Goal: Task Accomplishment & Management: Complete application form

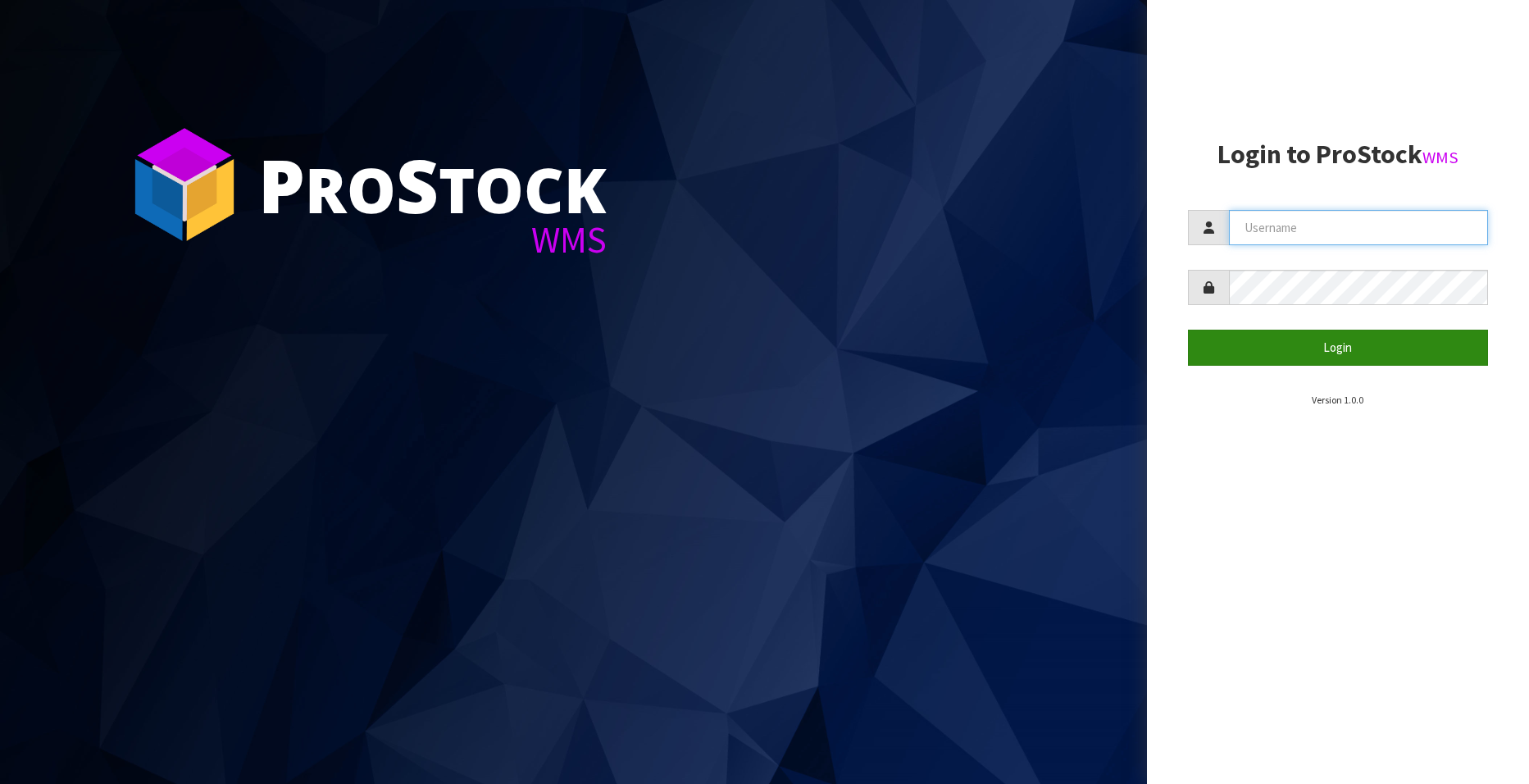
type input "[EMAIL_ADDRESS][DOMAIN_NAME]"
click at [1328, 344] on button "Login" at bounding box center [1338, 347] width 300 height 35
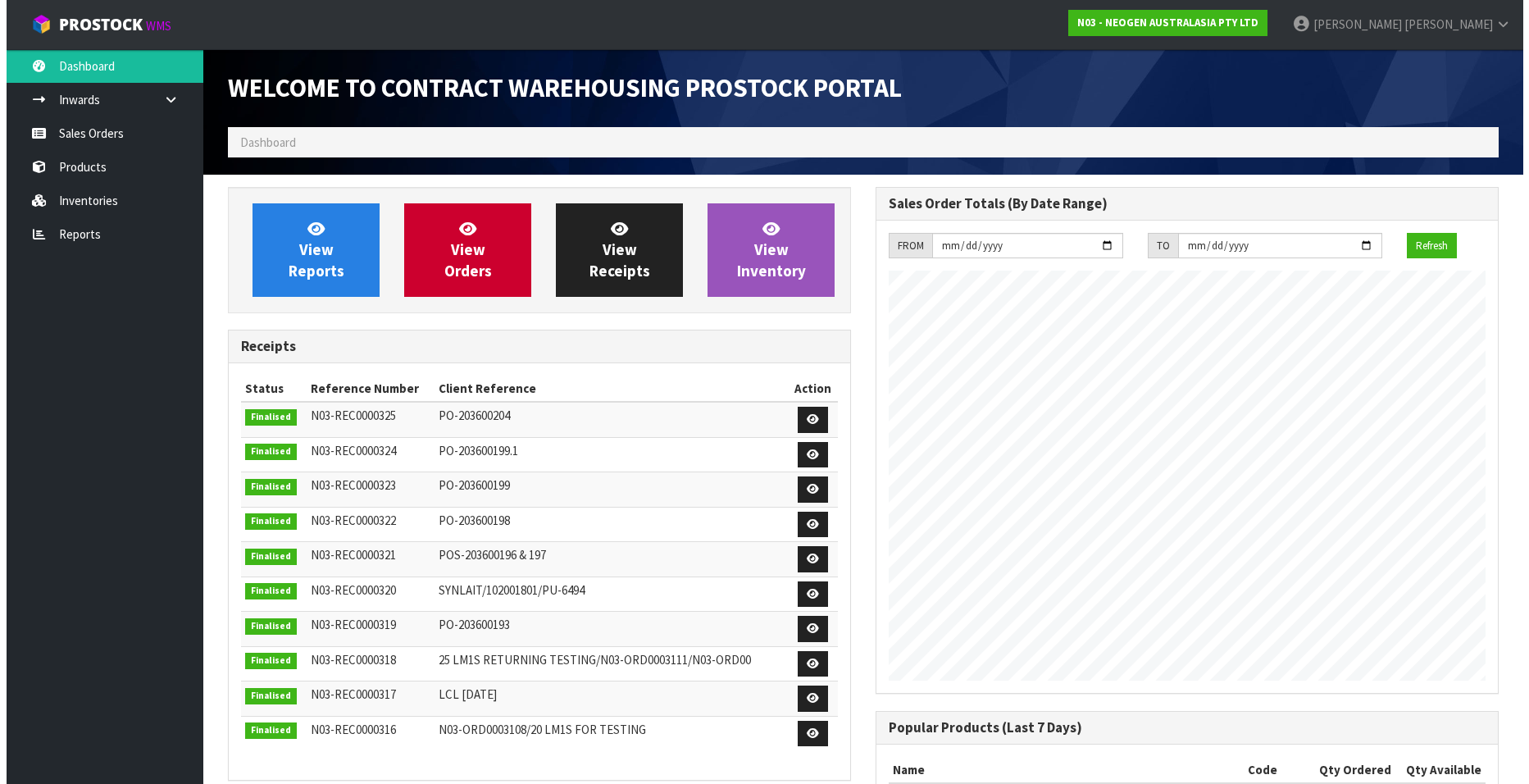
scroll to position [909, 648]
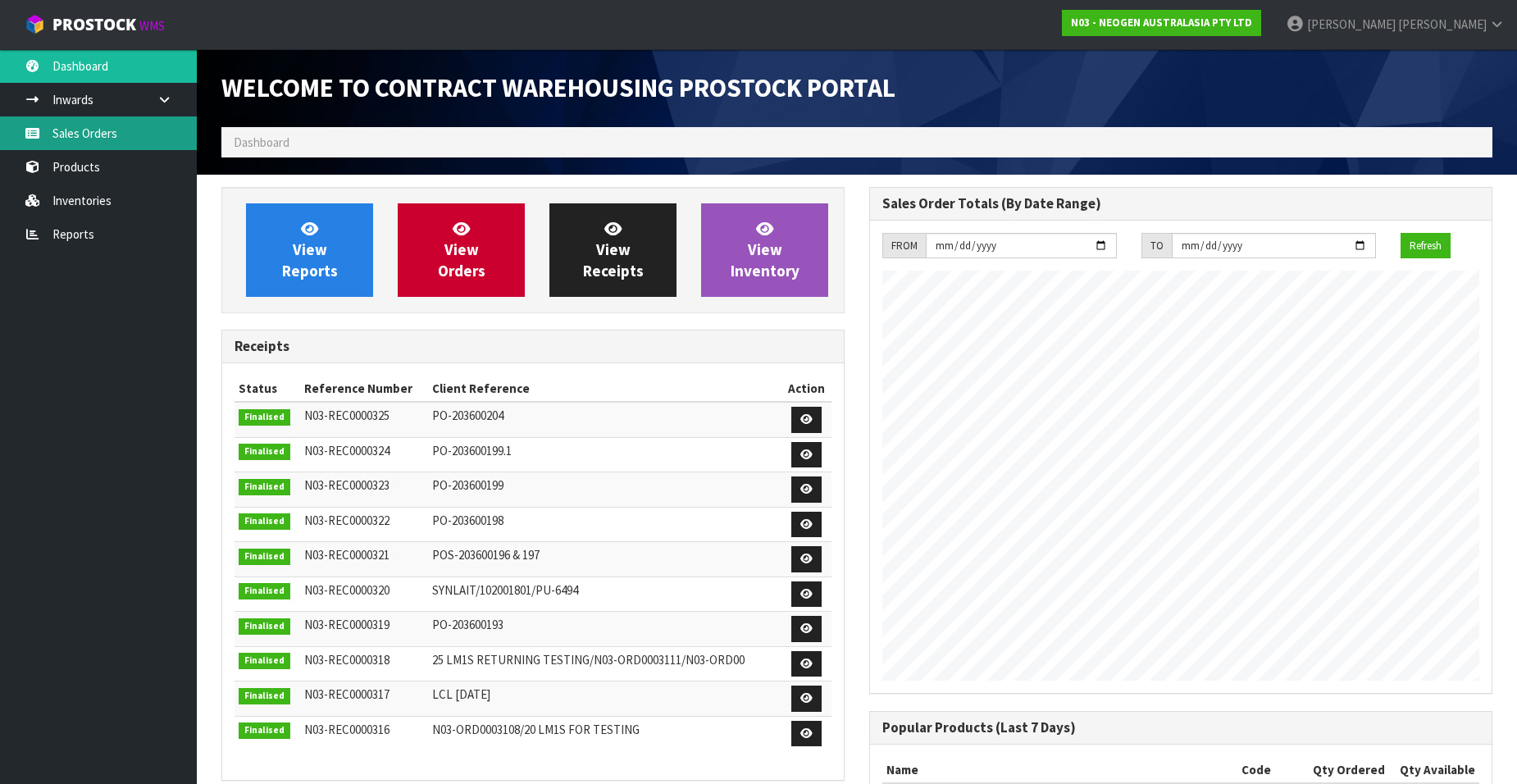
drag, startPoint x: 68, startPoint y: 131, endPoint x: 84, endPoint y: 134, distance: 16.3
click at [68, 131] on link "Sales Orders" at bounding box center [98, 133] width 197 height 33
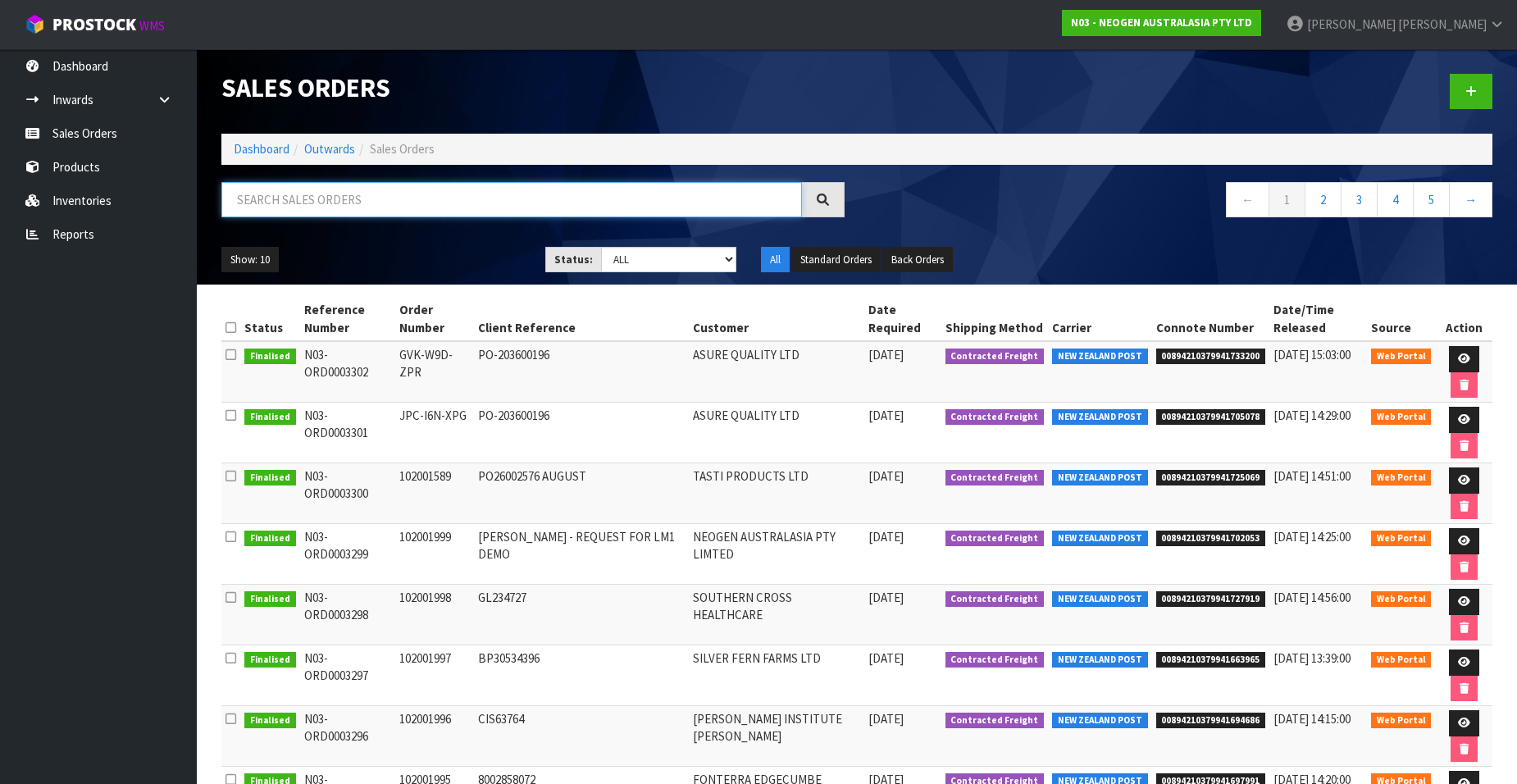
click at [366, 199] on input "text" at bounding box center [512, 199] width 580 height 35
paste input "102001917.2"
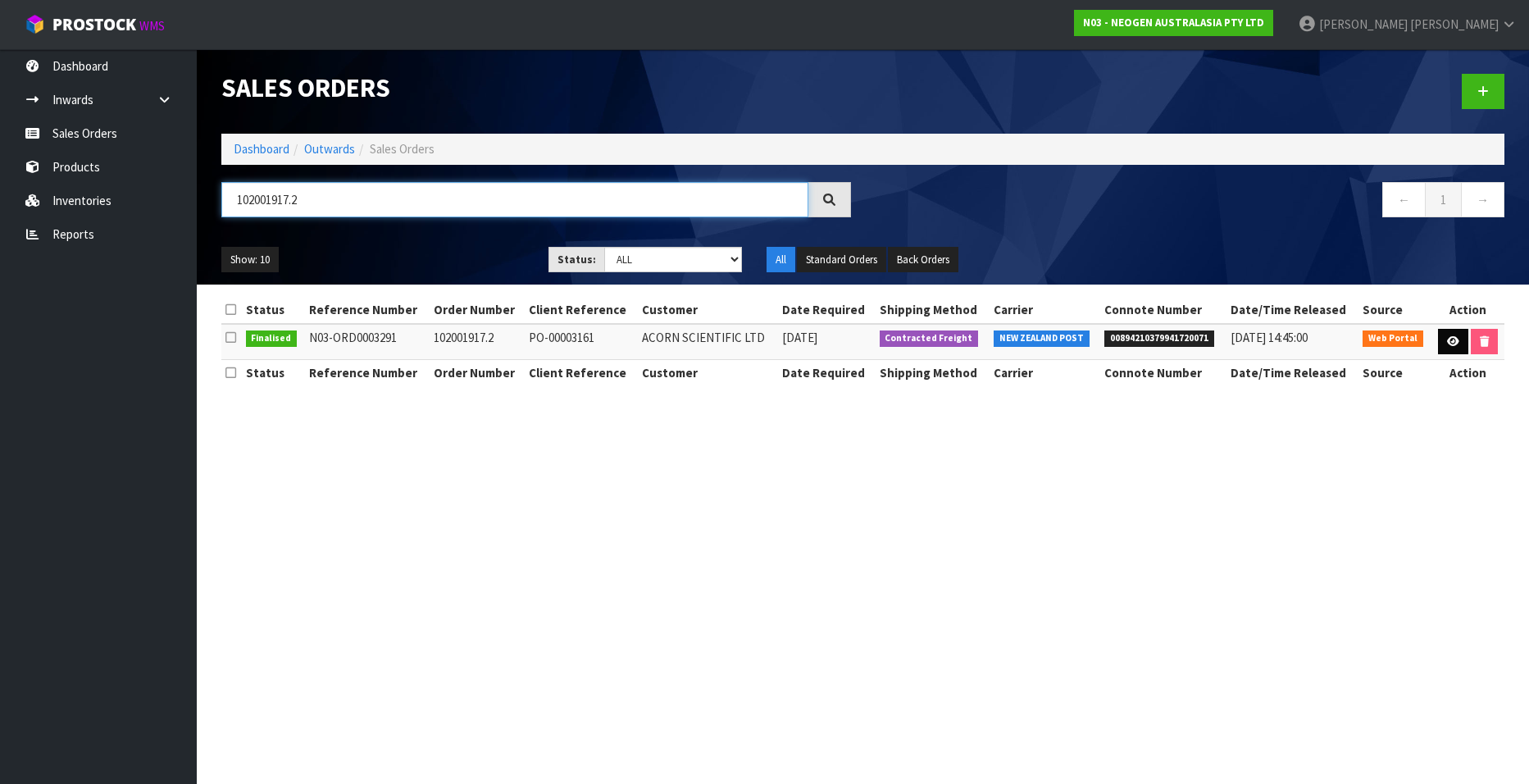
type input "102001917.2"
click at [1447, 340] on icon at bounding box center [1453, 342] width 12 height 10
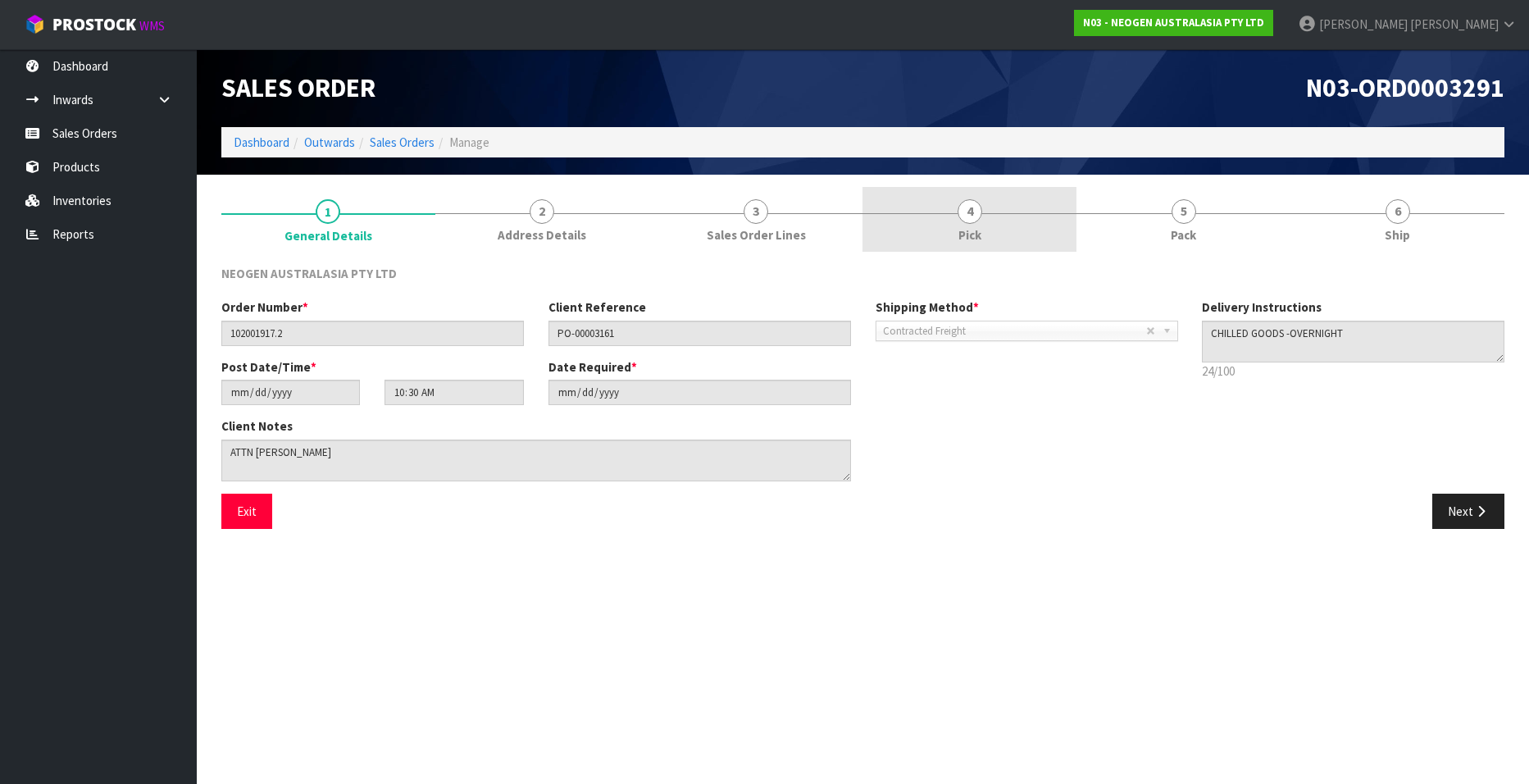
click at [969, 214] on span "4" at bounding box center [970, 211] width 25 height 25
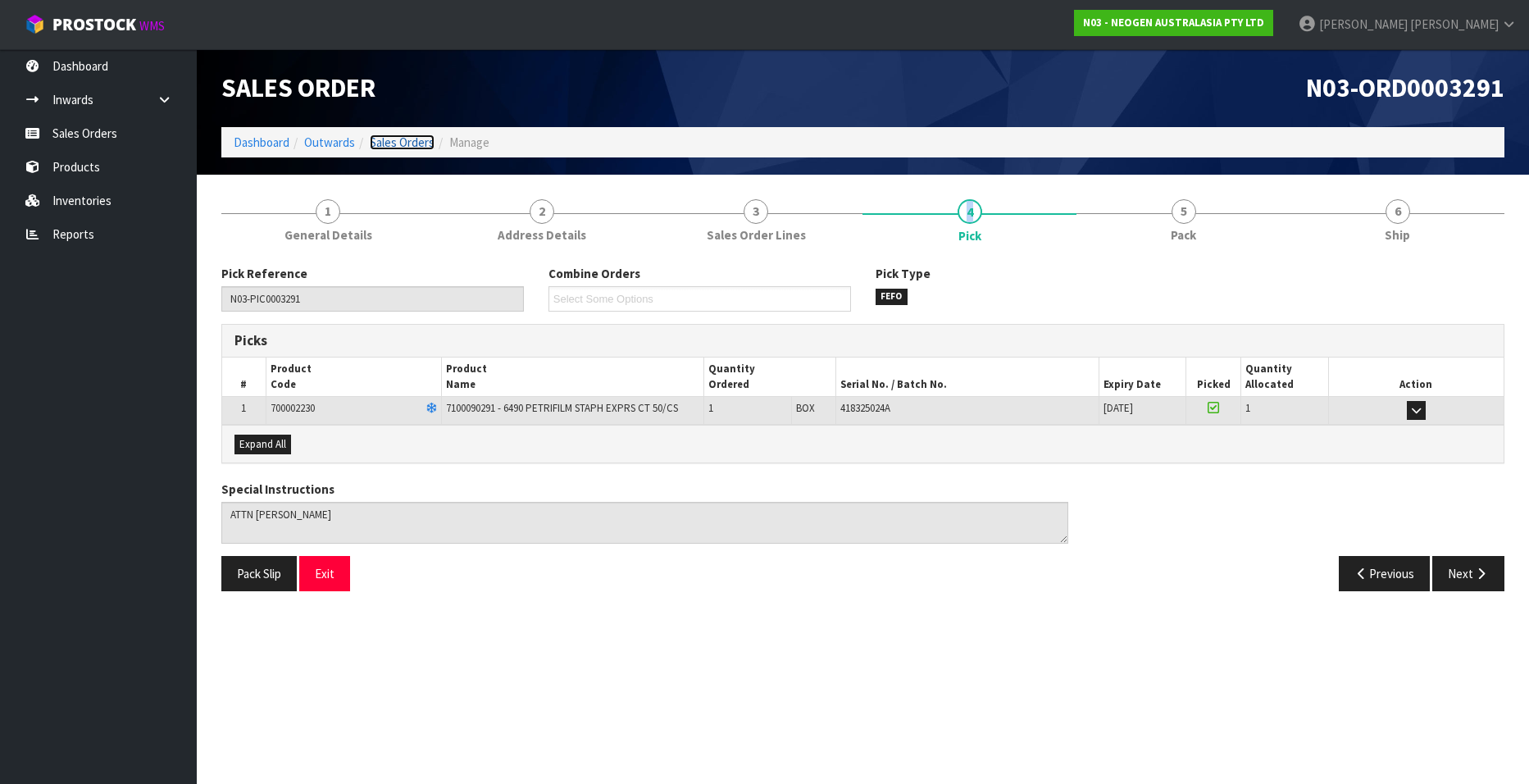
click at [412, 142] on link "Sales Orders" at bounding box center [402, 142] width 65 height 15
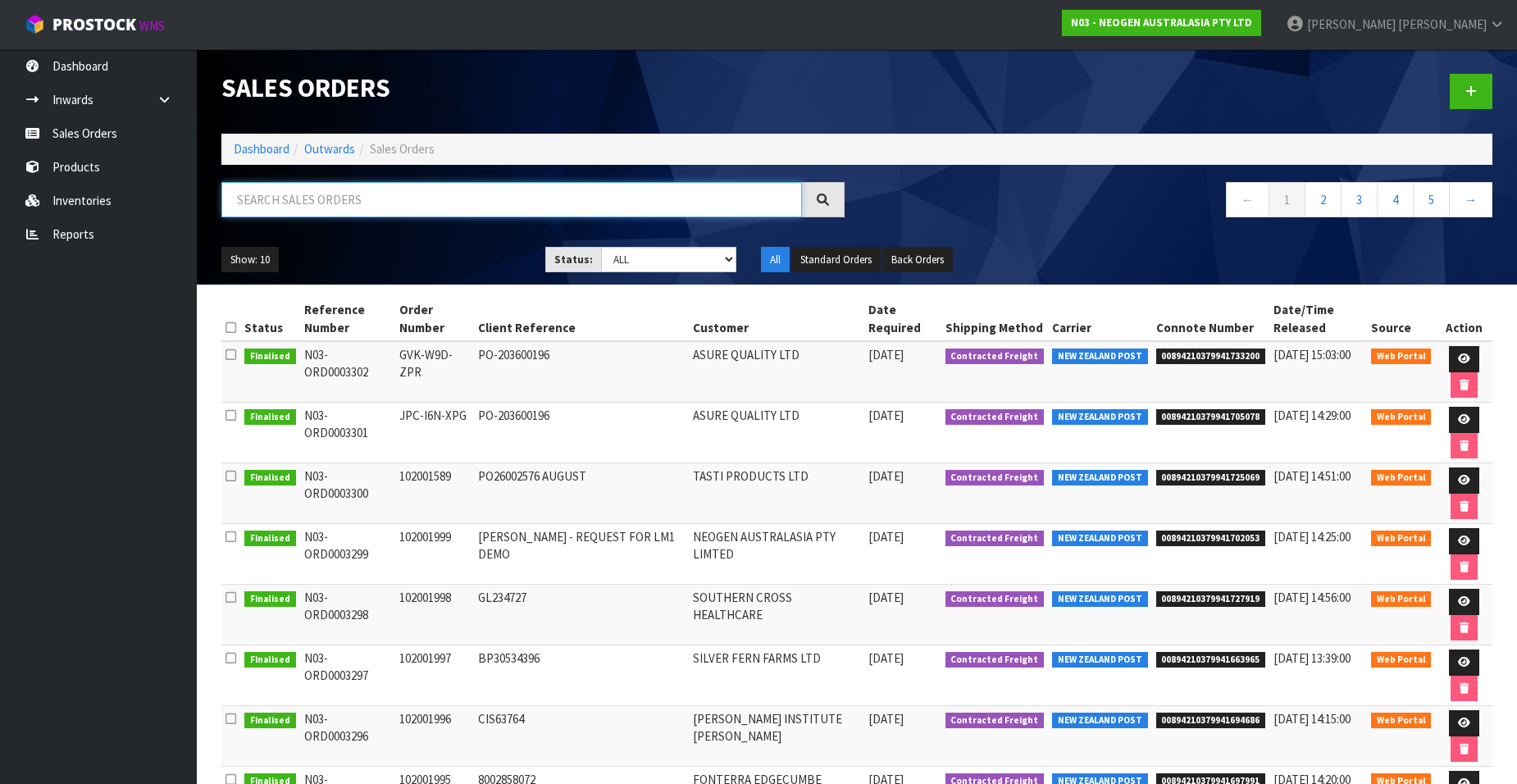
click at [346, 203] on input "text" at bounding box center [512, 199] width 580 height 35
paste input "102001933.1"
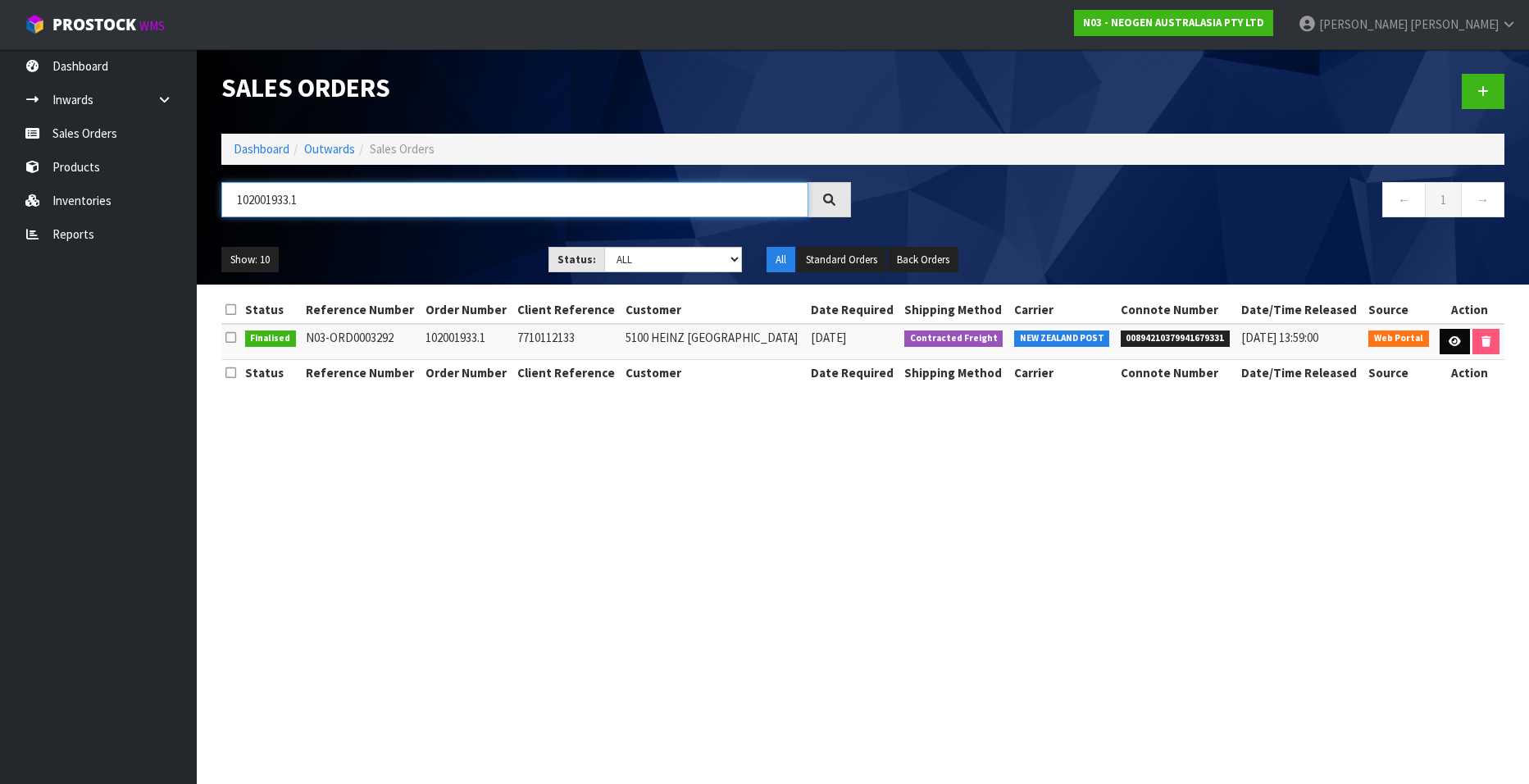
type input "102001933.1"
click at [1449, 342] on icon at bounding box center [1455, 342] width 12 height 10
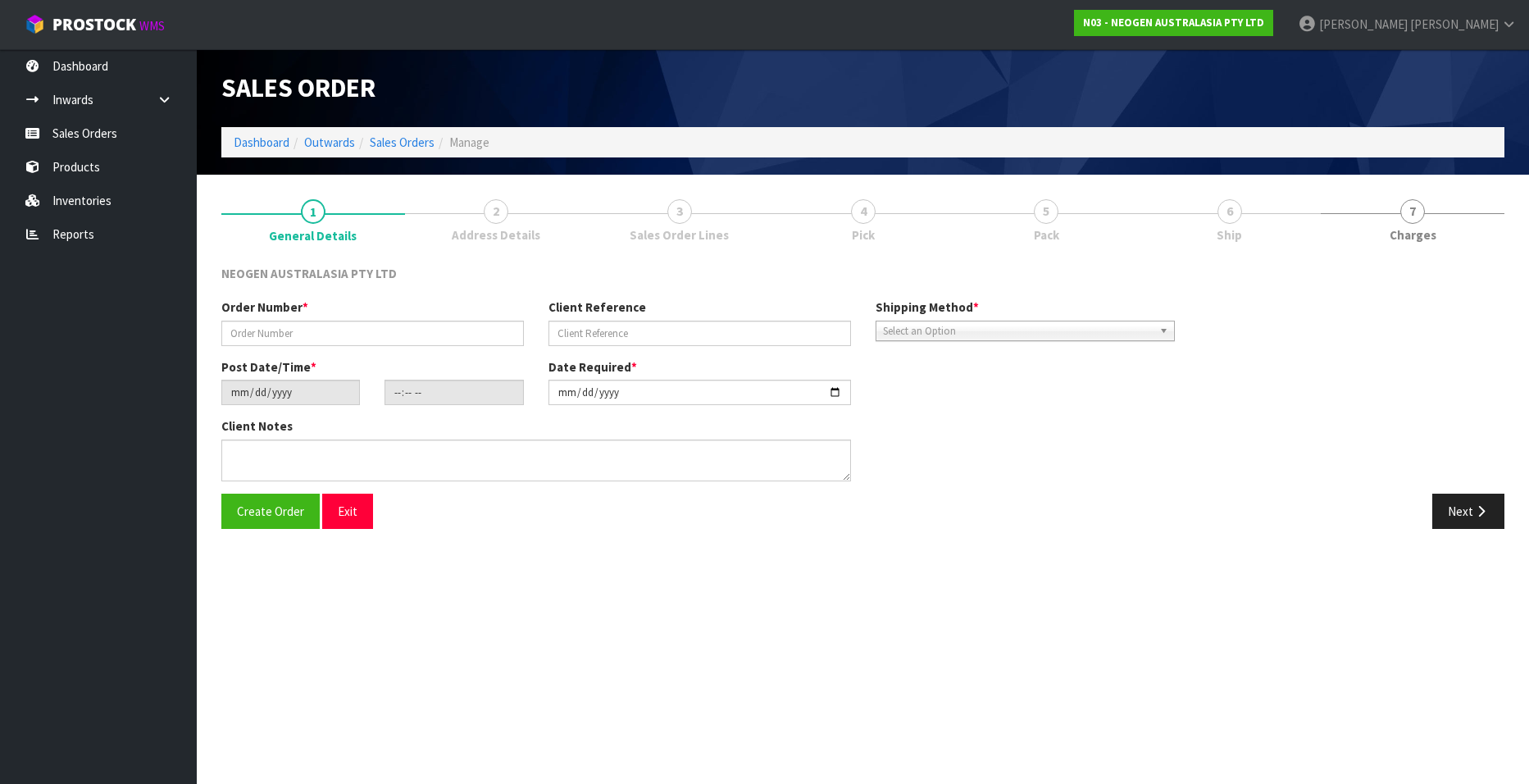
type input "102001933.1"
type input "7710112133"
type input "[DATE]"
type input "10:40:00.000"
type input "[DATE]"
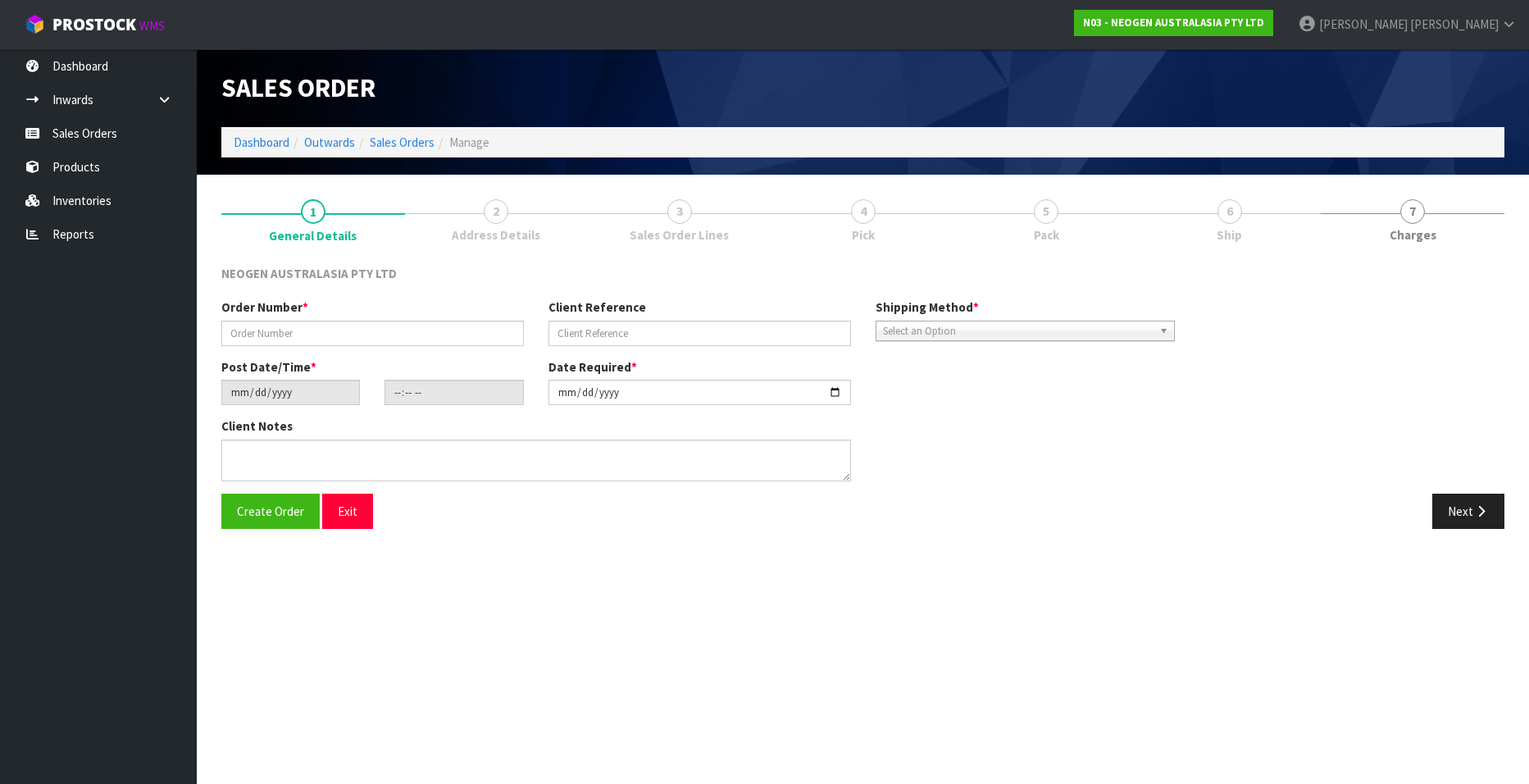
type textarea "ATTN: MICRO LAB"
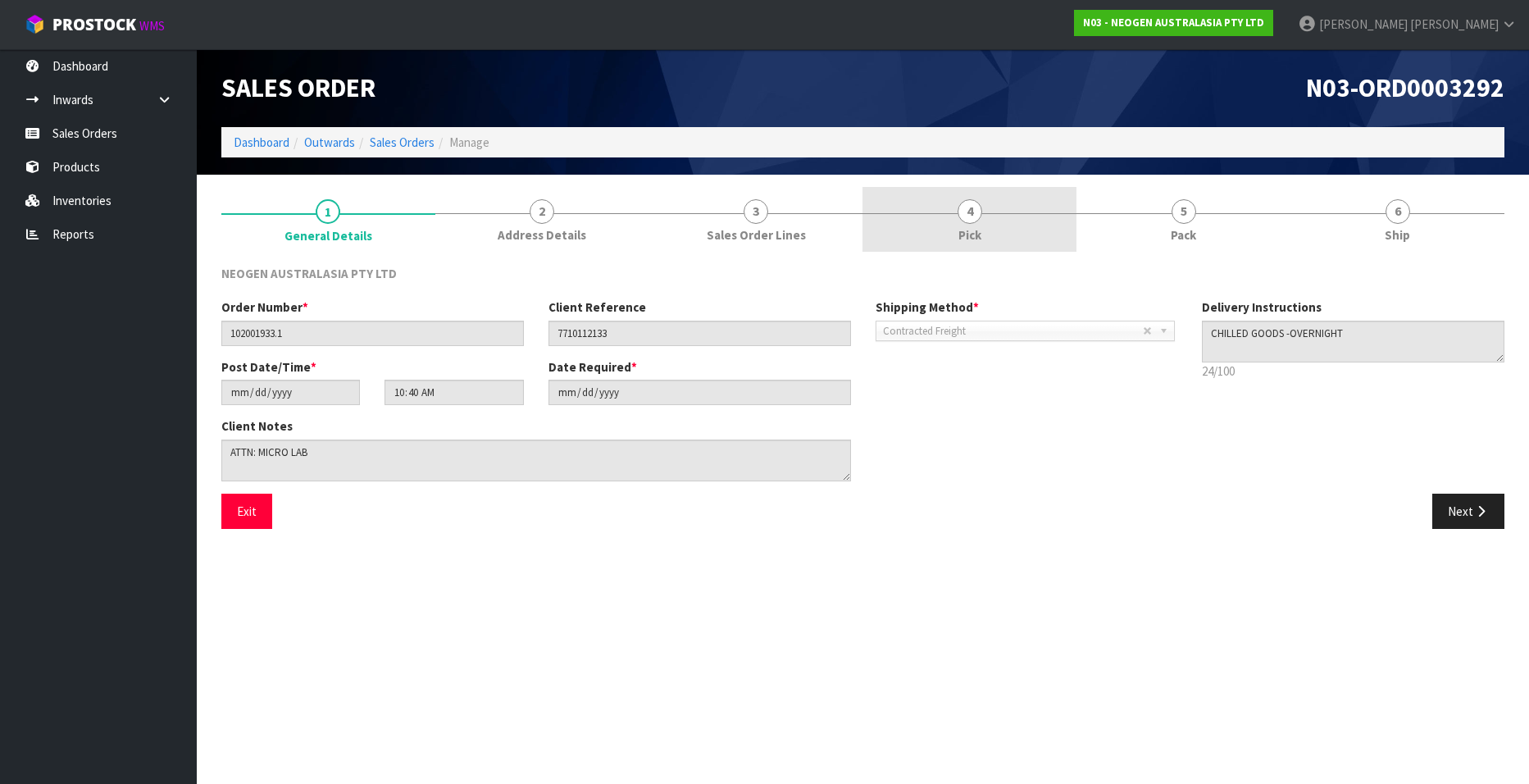
click at [958, 218] on link "4 Pick" at bounding box center [970, 219] width 214 height 65
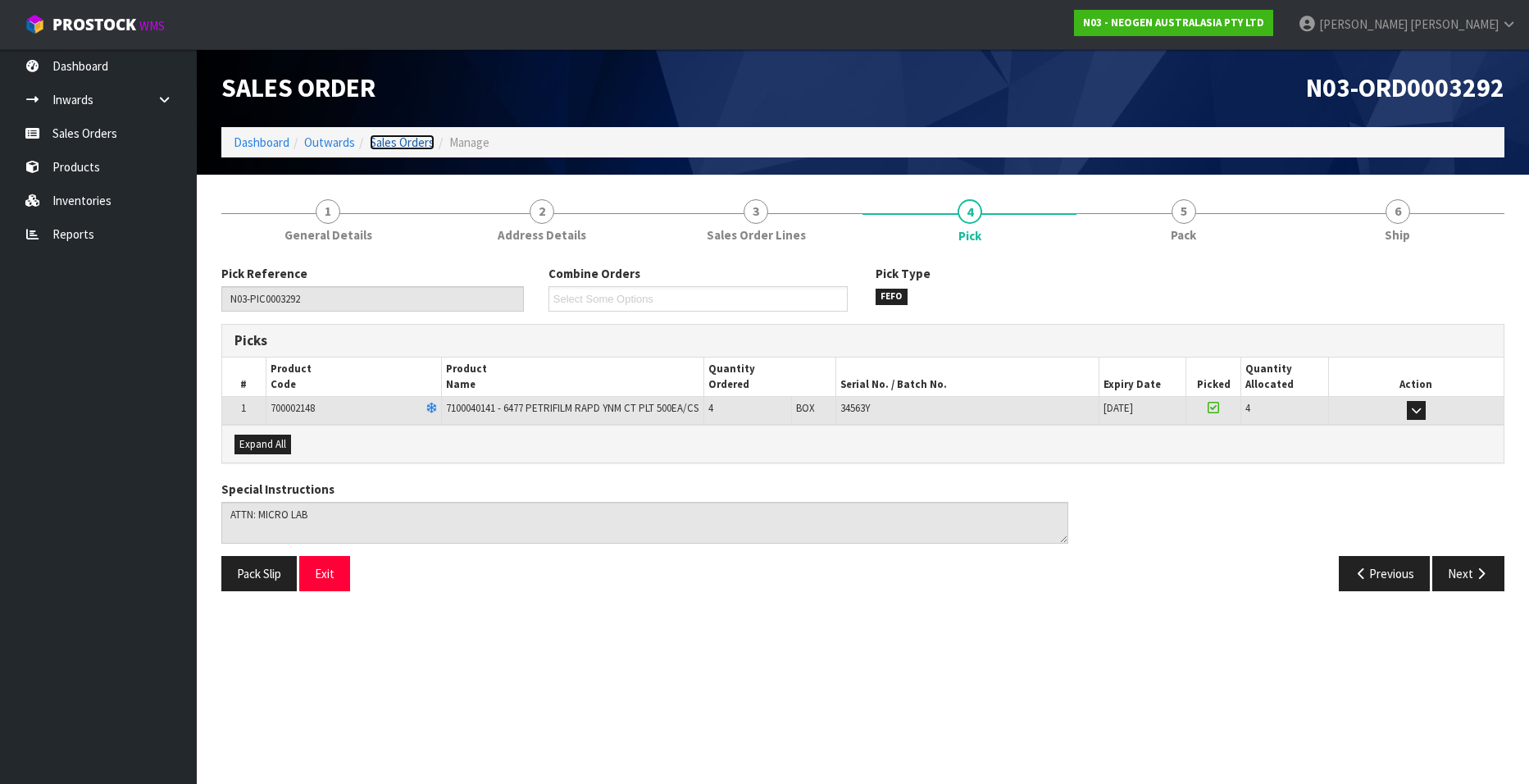
click at [395, 143] on link "Sales Orders" at bounding box center [402, 142] width 65 height 15
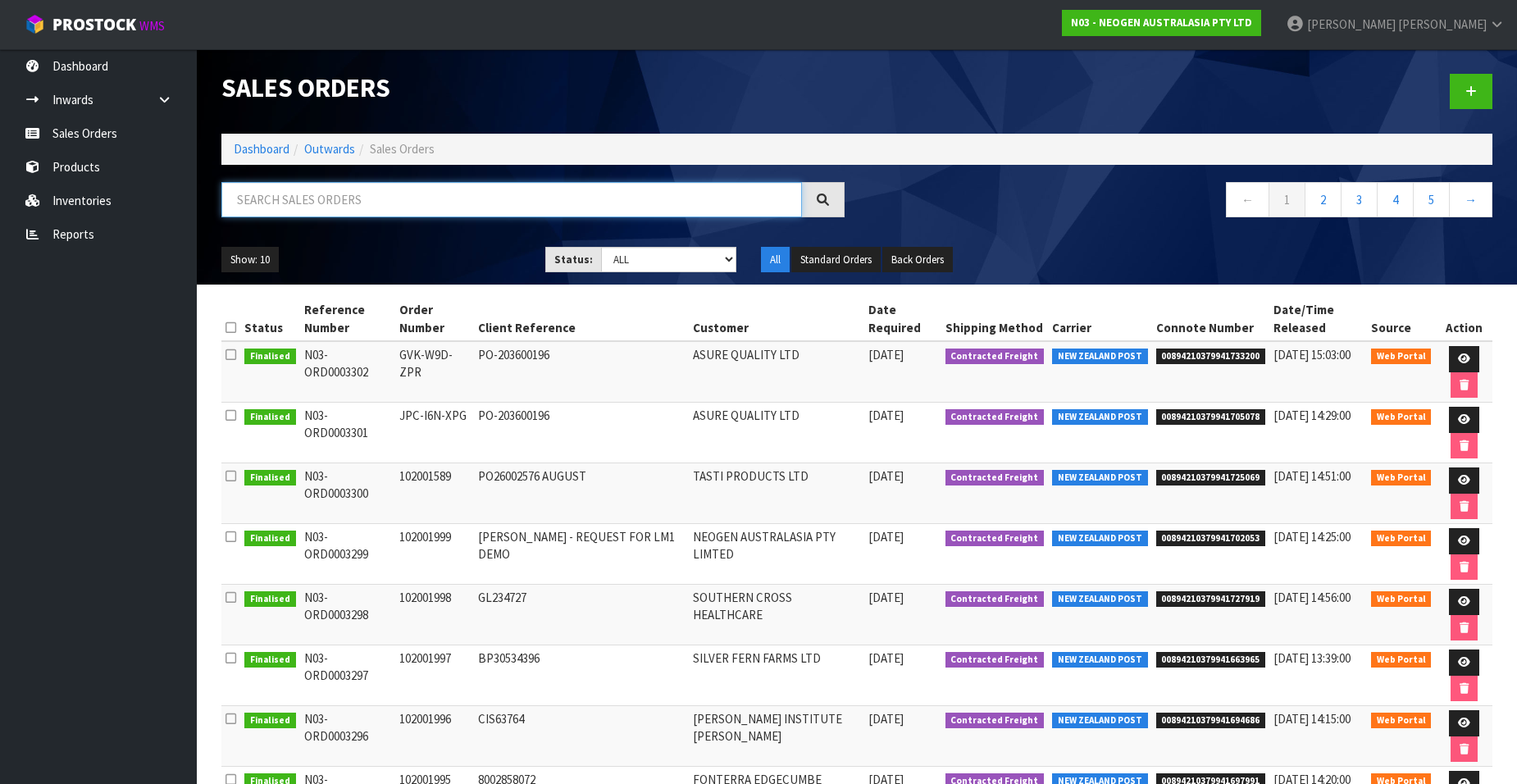
click at [344, 201] on input "text" at bounding box center [512, 199] width 580 height 35
paste input "102001935.1"
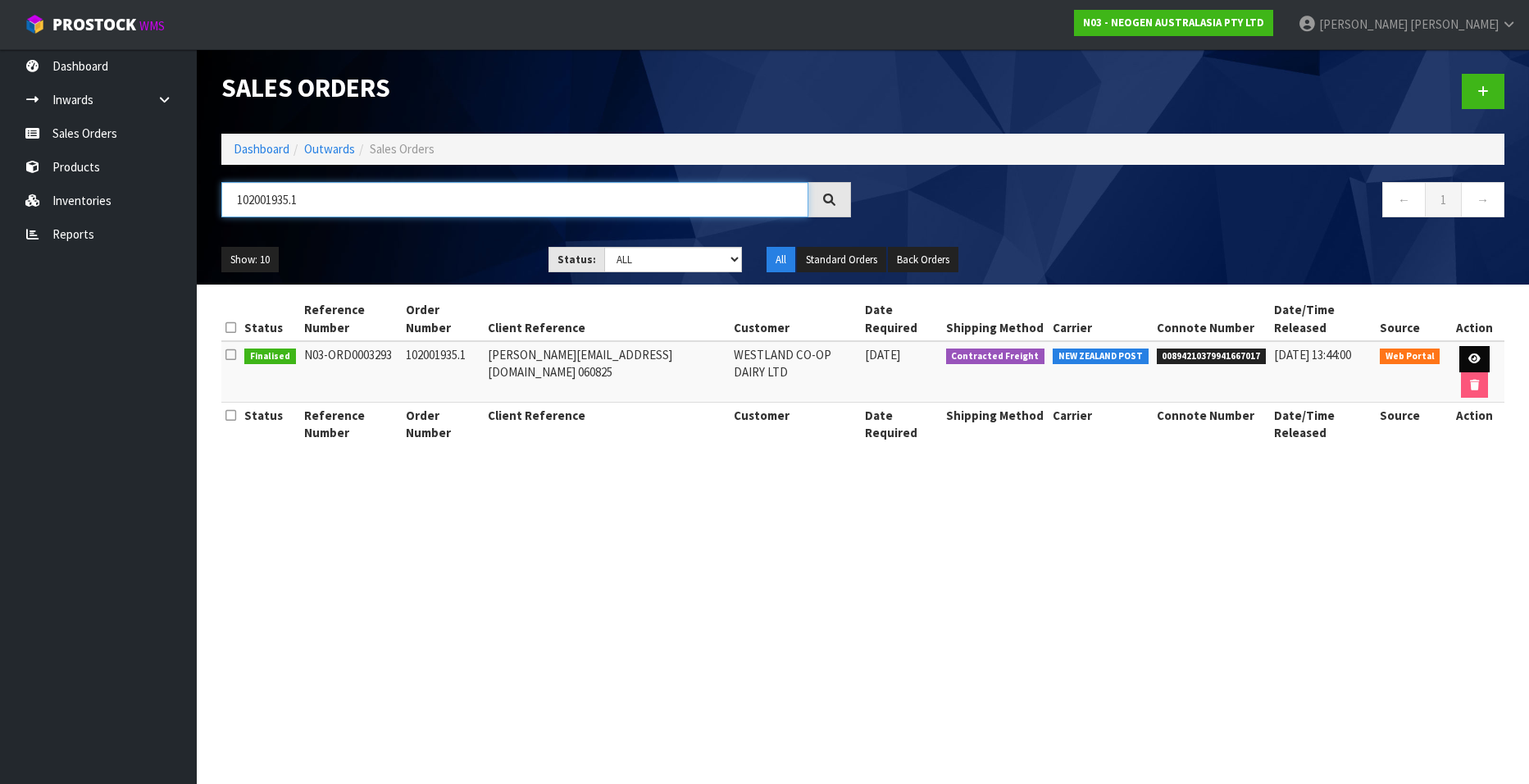
type input "102001935.1"
click at [1468, 353] on icon at bounding box center [1474, 359] width 12 height 10
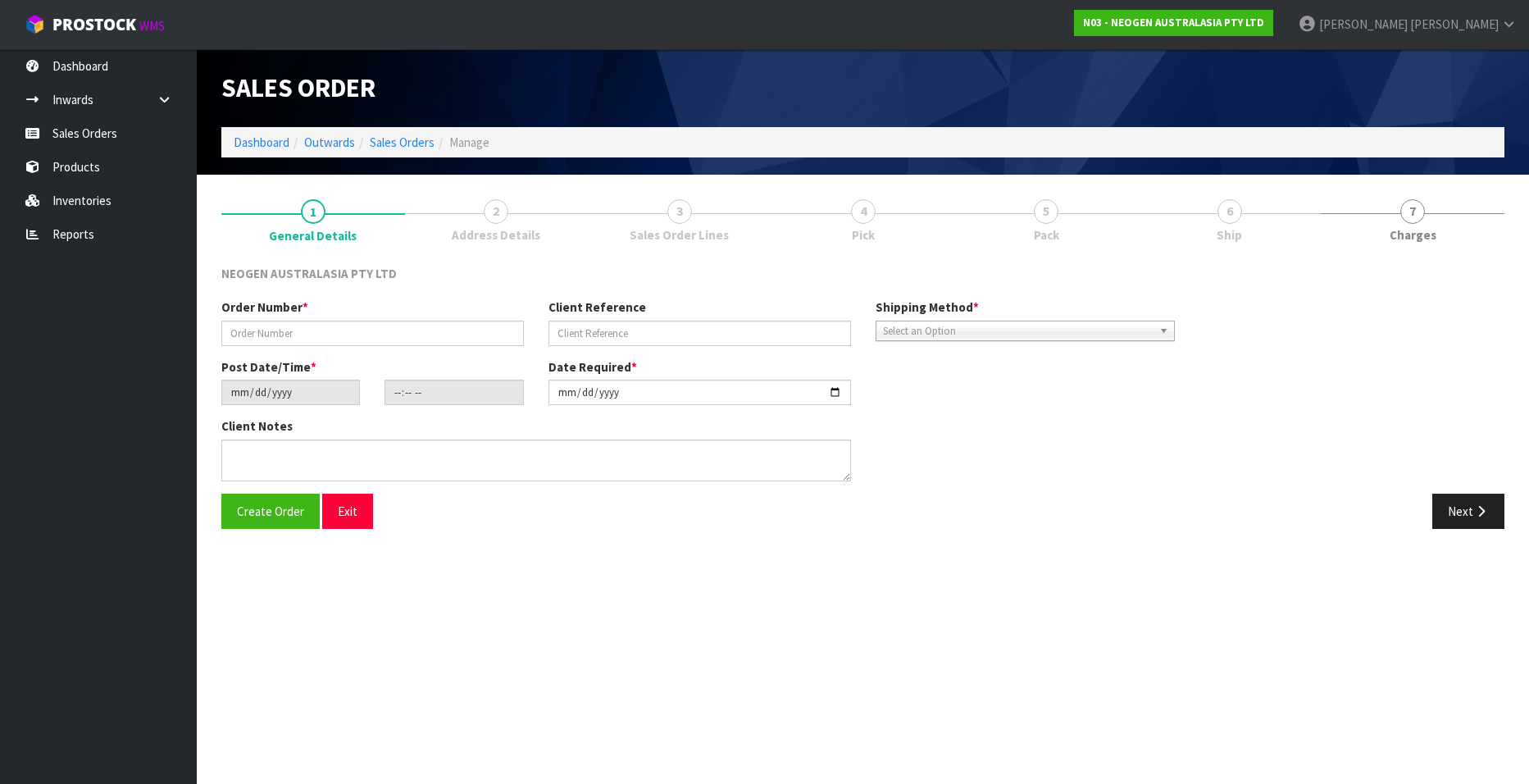
type input "102001935.1"
type input "[PERSON_NAME][EMAIL_ADDRESS][DOMAIN_NAME] 060825"
type input "[DATE]"
type input "10:46:00.000"
type input "[DATE]"
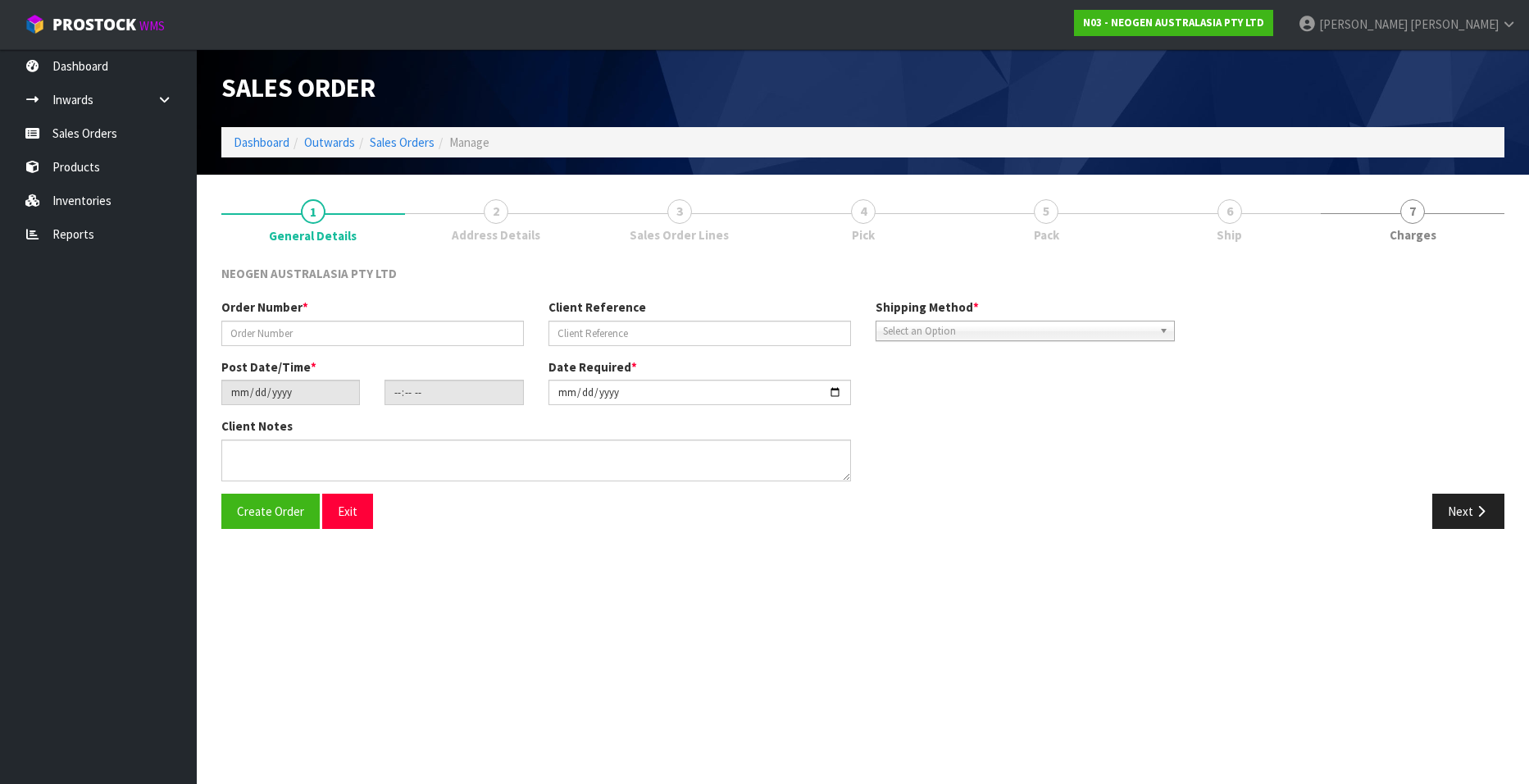
type textarea "ATTN [PERSON_NAME]"
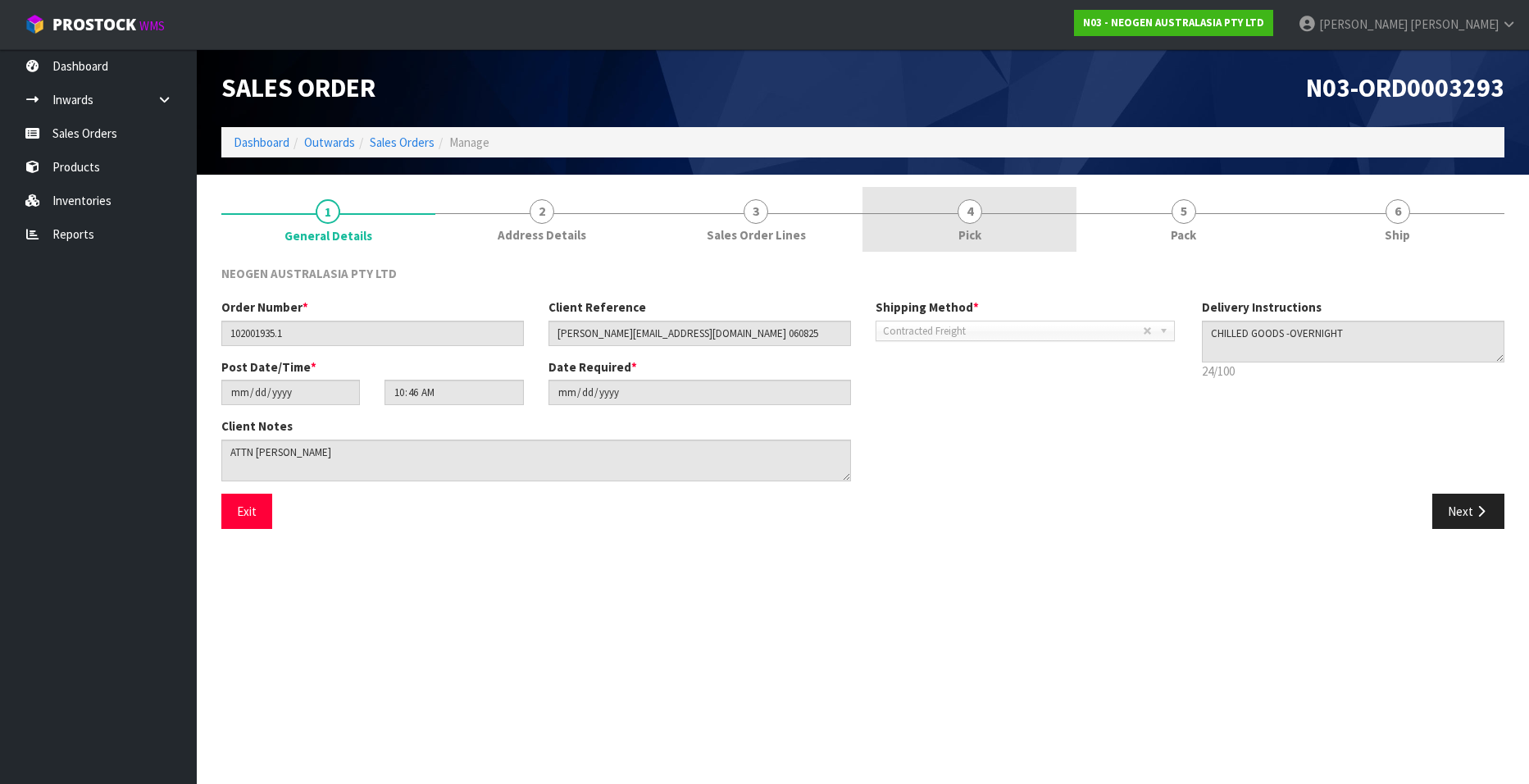
click at [972, 219] on span "4" at bounding box center [970, 211] width 25 height 25
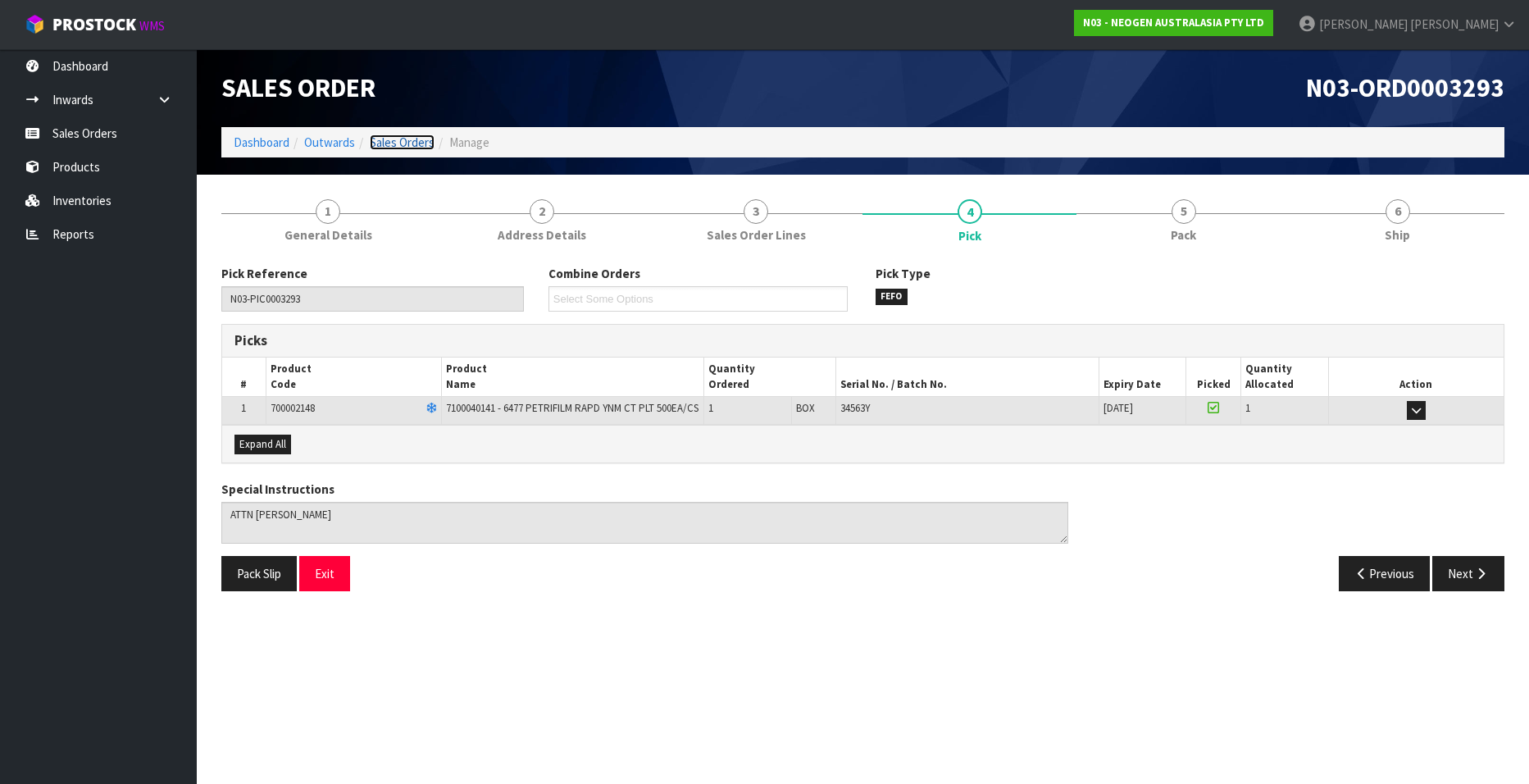
click at [394, 141] on link "Sales Orders" at bounding box center [402, 142] width 65 height 15
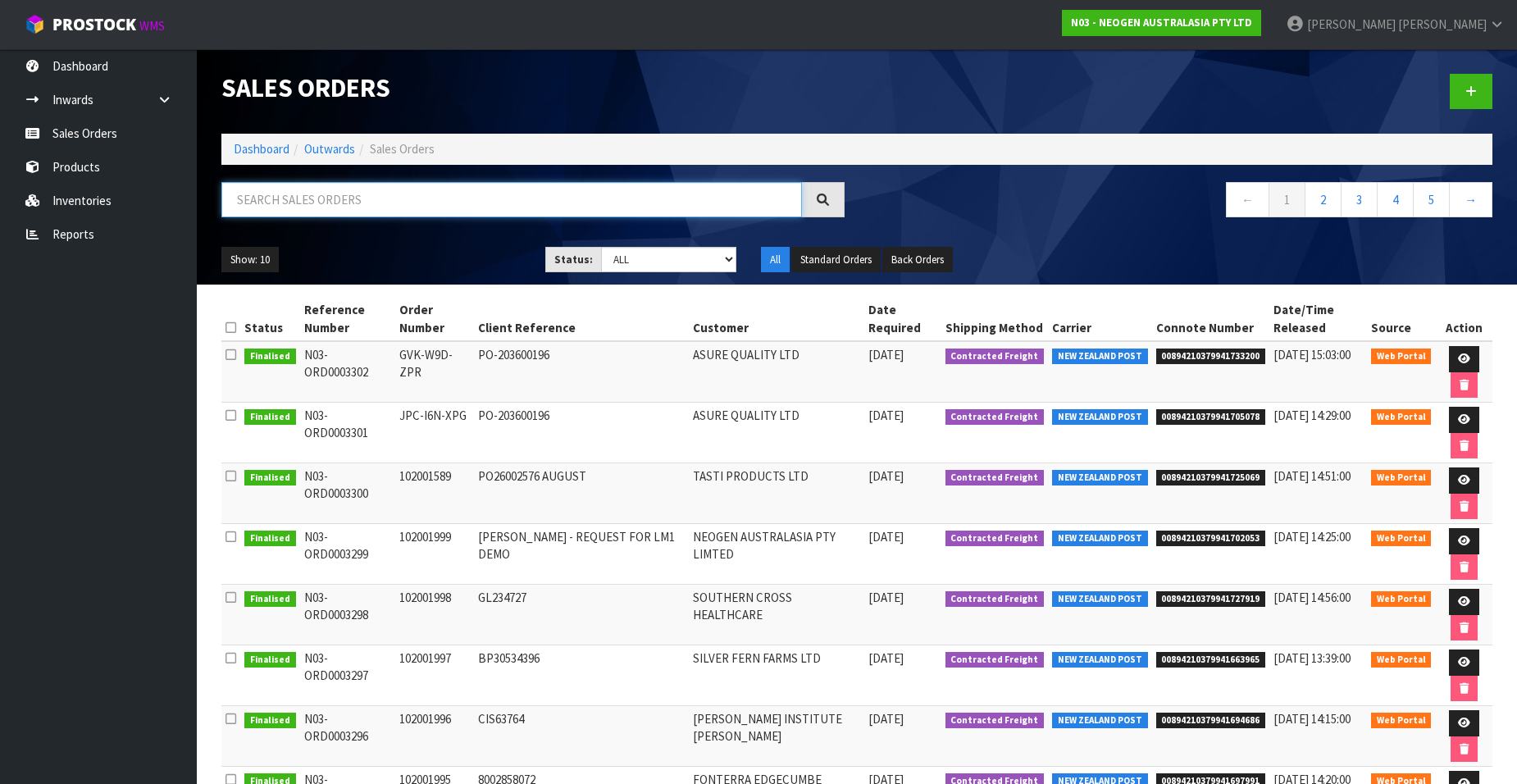
click at [374, 199] on input "text" at bounding box center [512, 199] width 580 height 35
paste input "102001966.1"
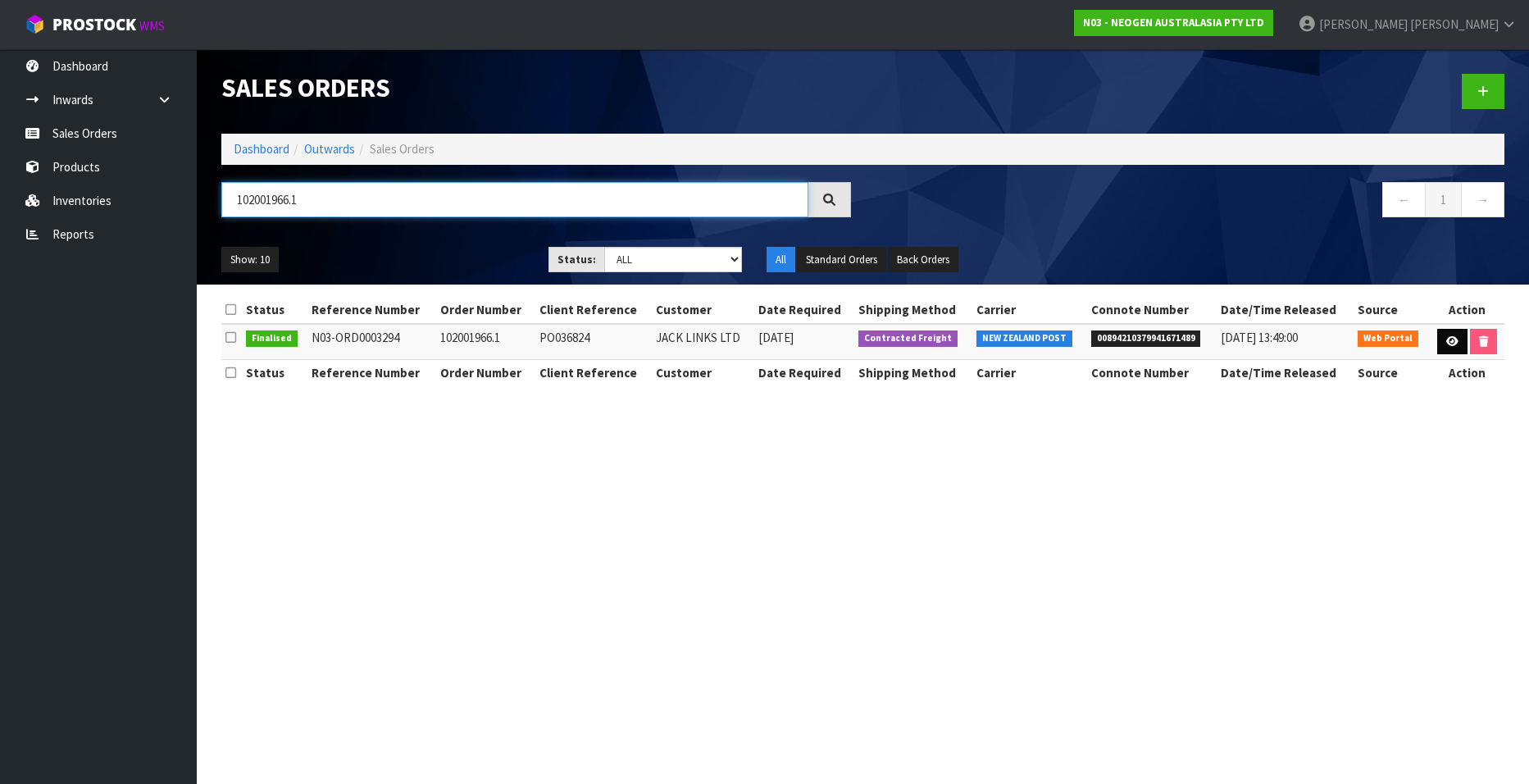
type input "102001966.1"
click at [1447, 342] on icon at bounding box center [1453, 342] width 12 height 10
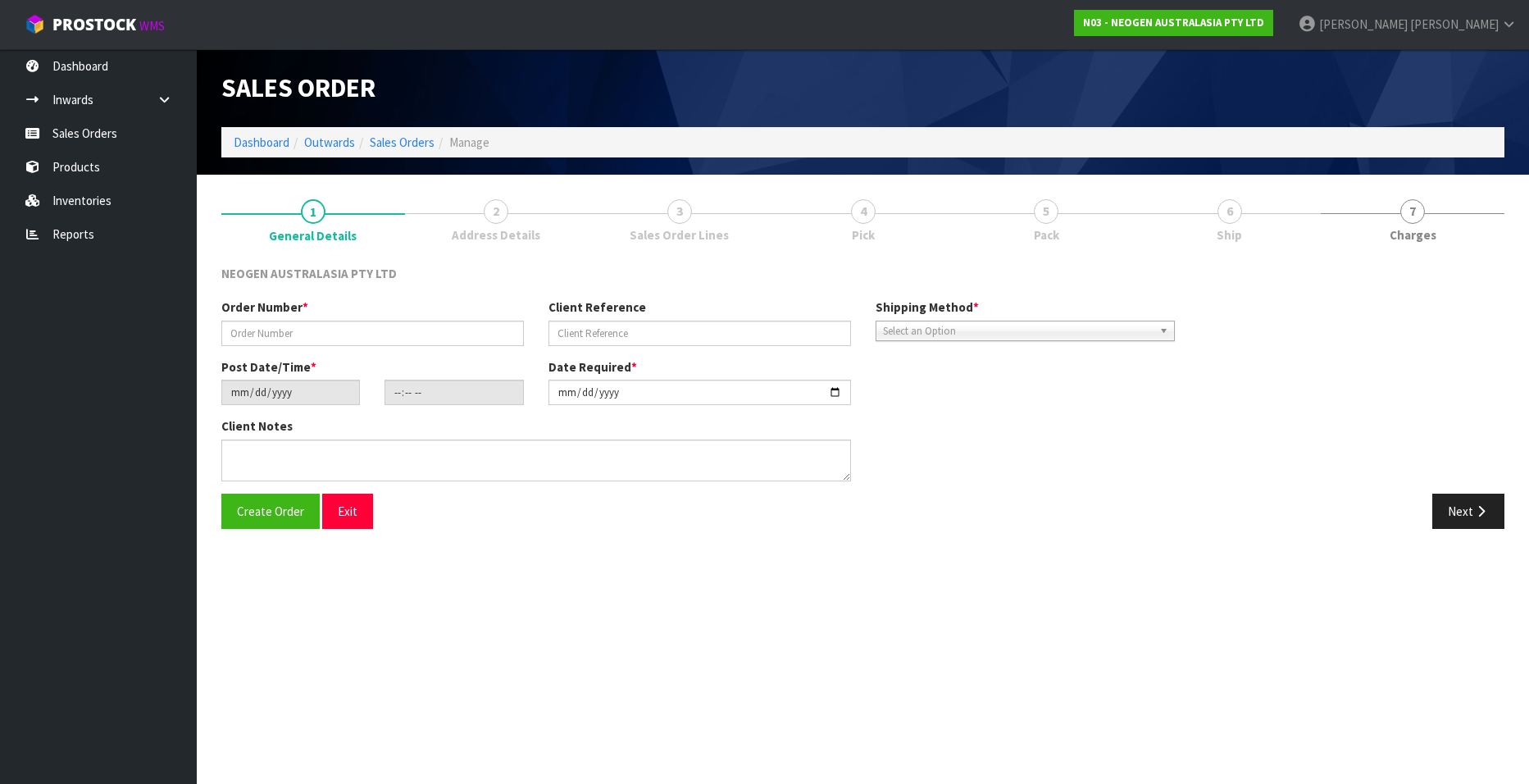
type input "102001966.1"
type input "PO036824"
type input "[DATE]"
type input "10:49:00.000"
type input "[DATE]"
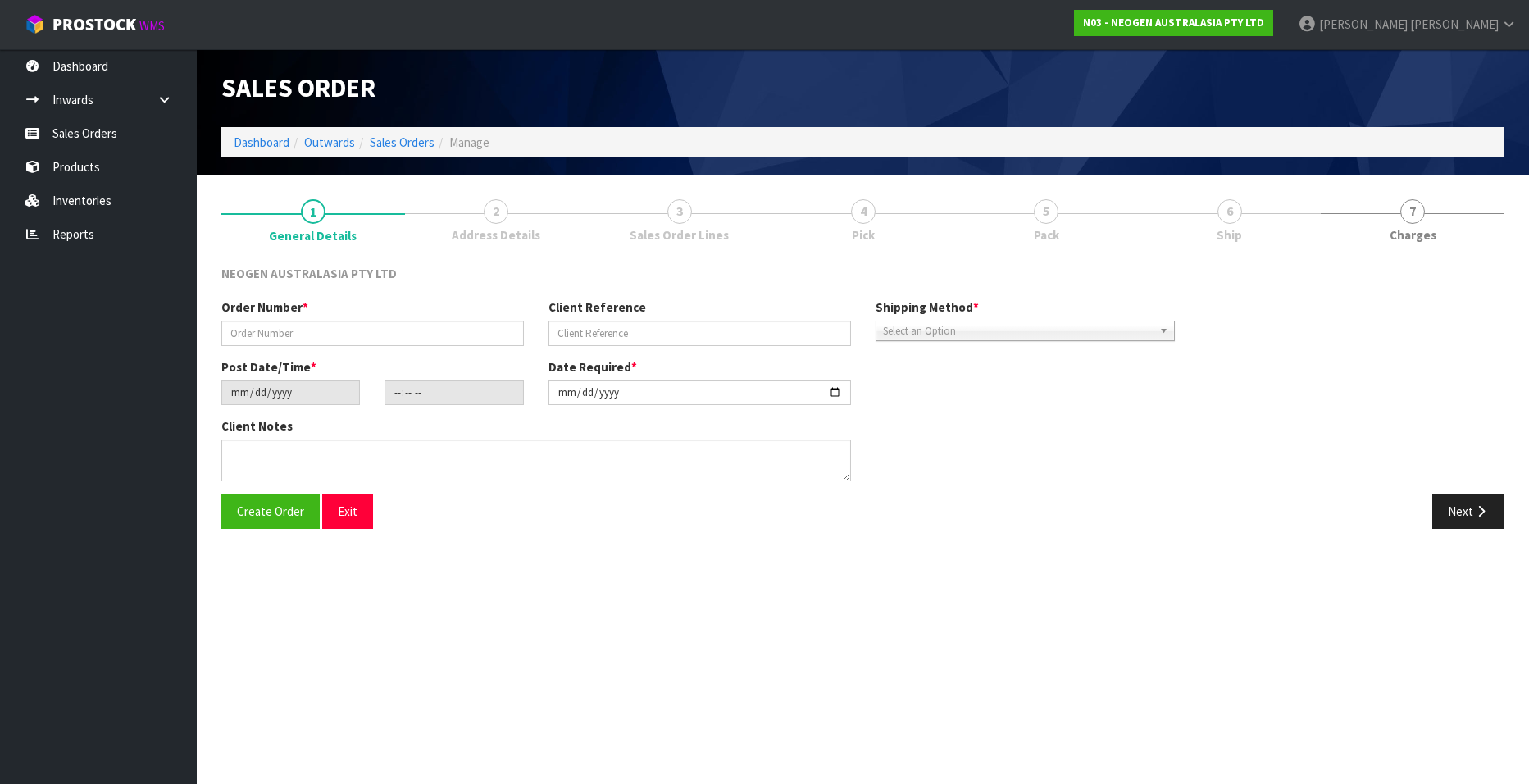
type textarea "ATTN [PERSON_NAME]"
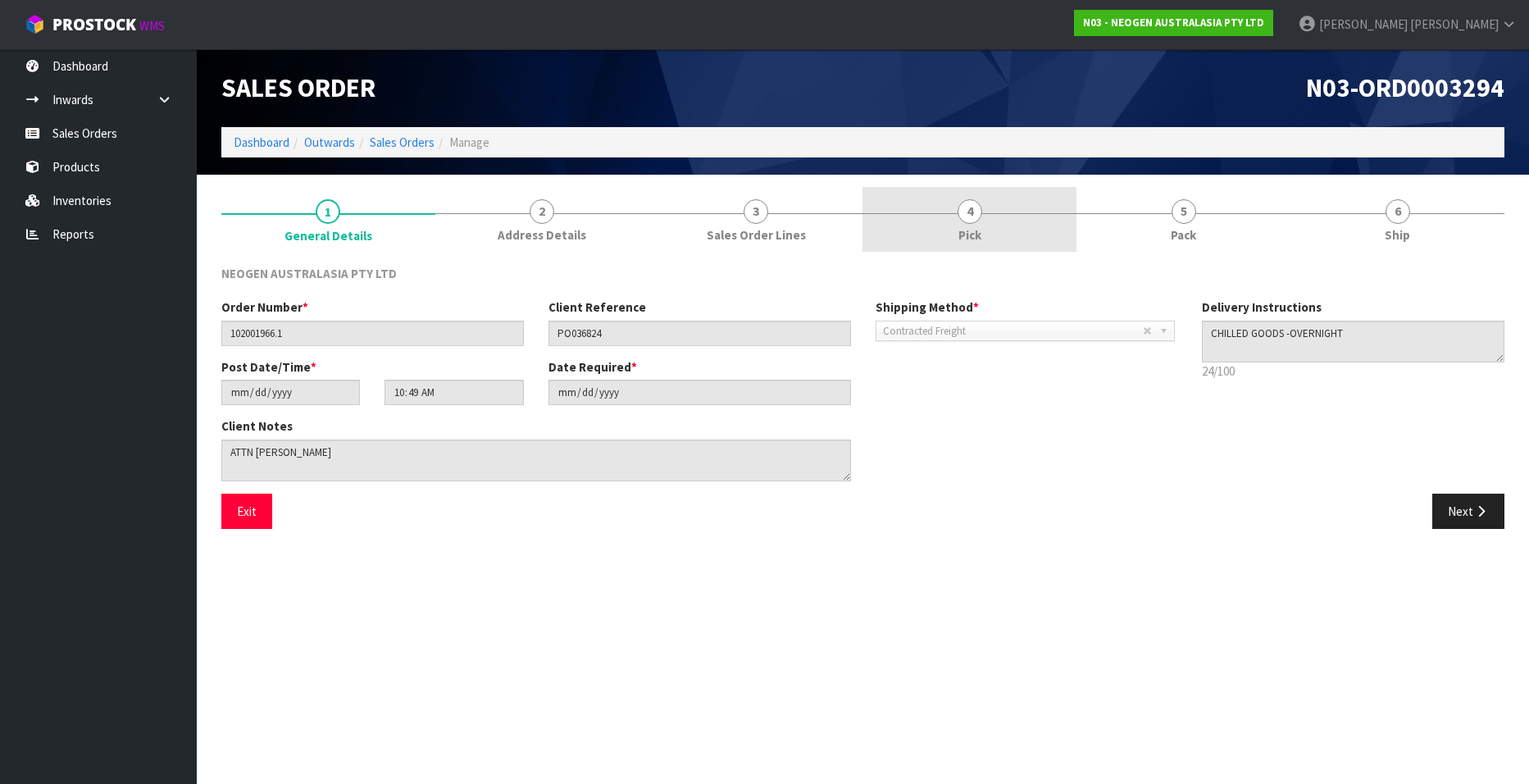
click at [968, 224] on link "4 Pick" at bounding box center [970, 219] width 214 height 65
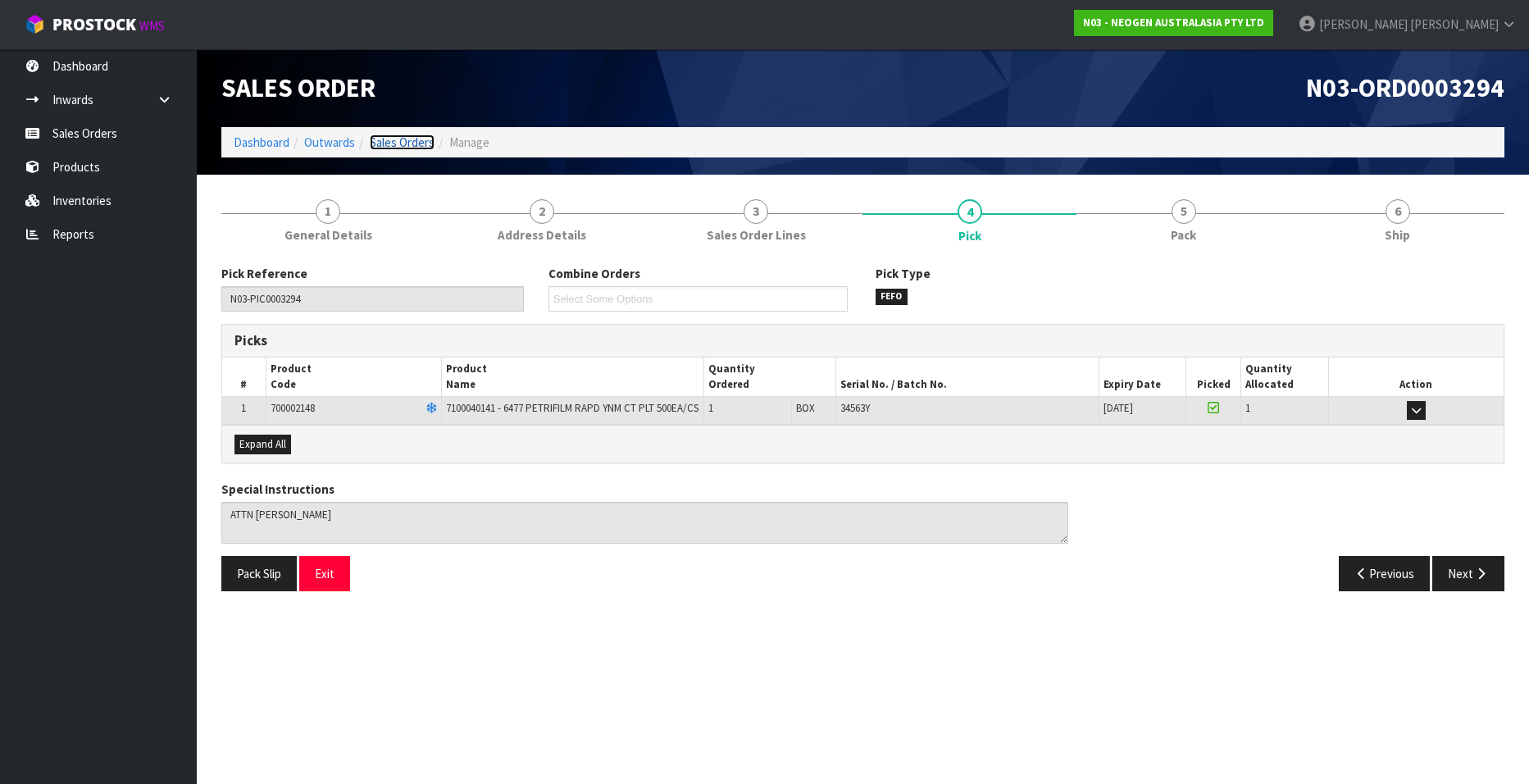
click at [412, 145] on link "Sales Orders" at bounding box center [402, 142] width 65 height 15
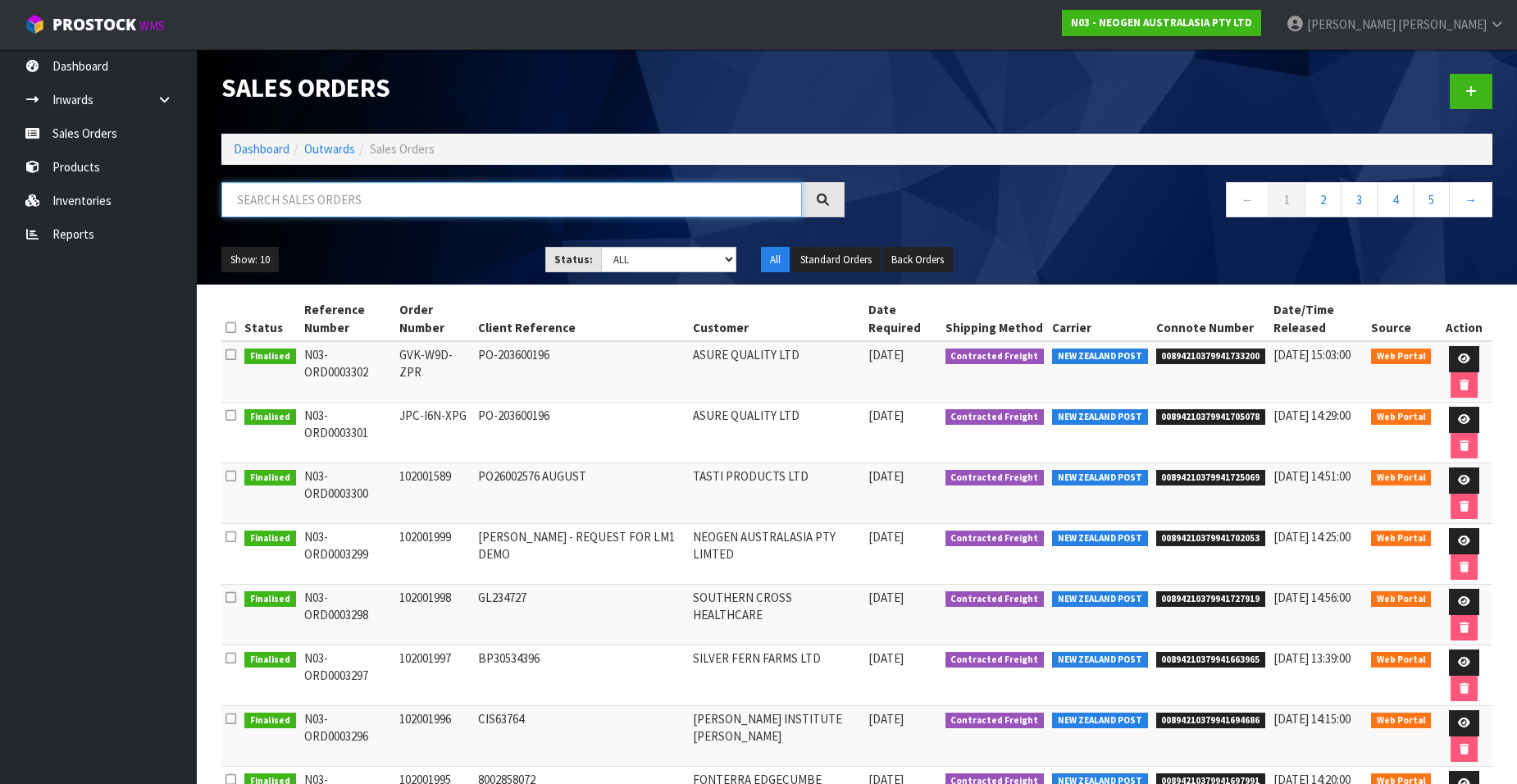
click at [374, 199] on input "text" at bounding box center [512, 199] width 580 height 35
paste input "102001995"
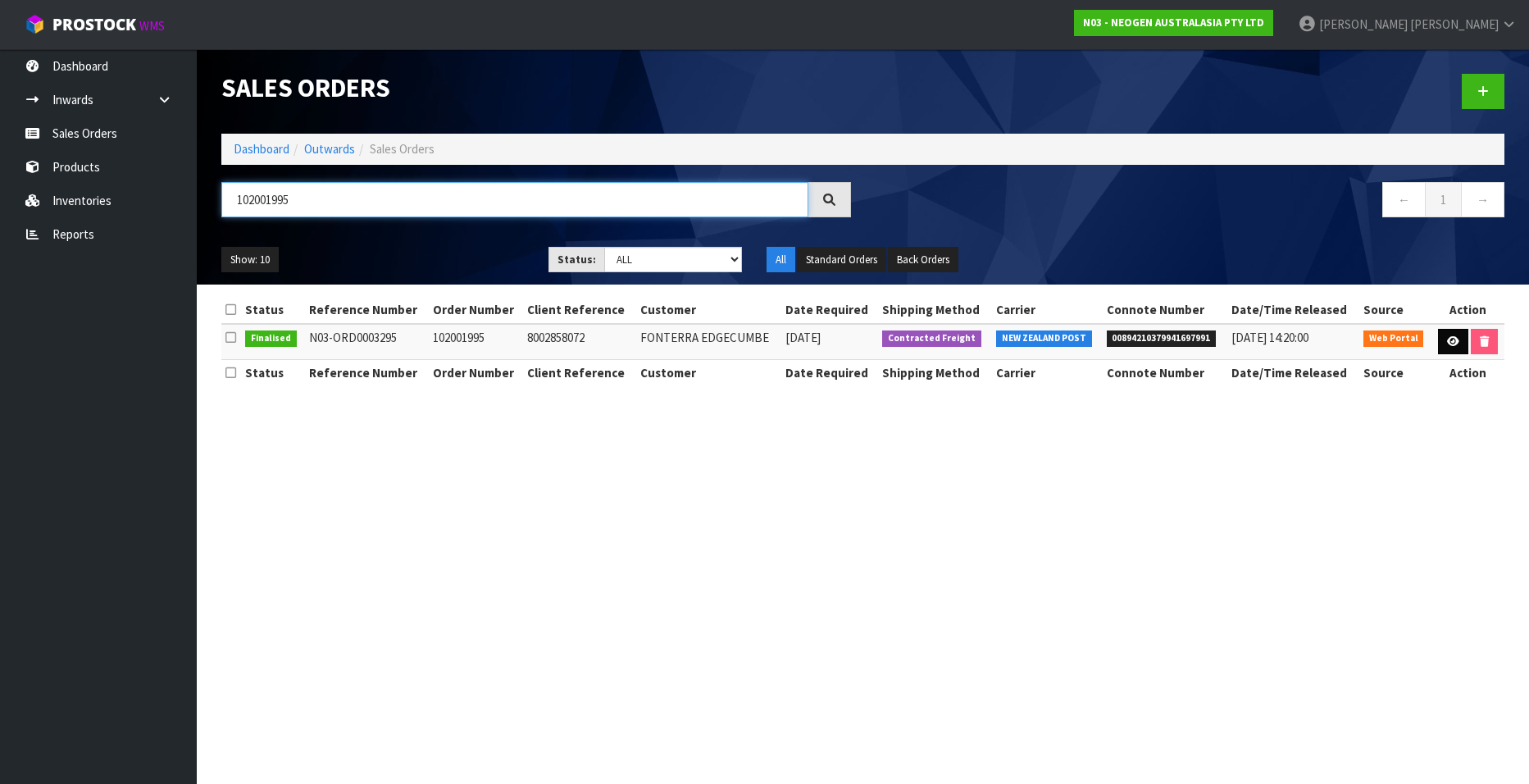
type input "102001995"
click at [1450, 342] on icon at bounding box center [1453, 342] width 12 height 10
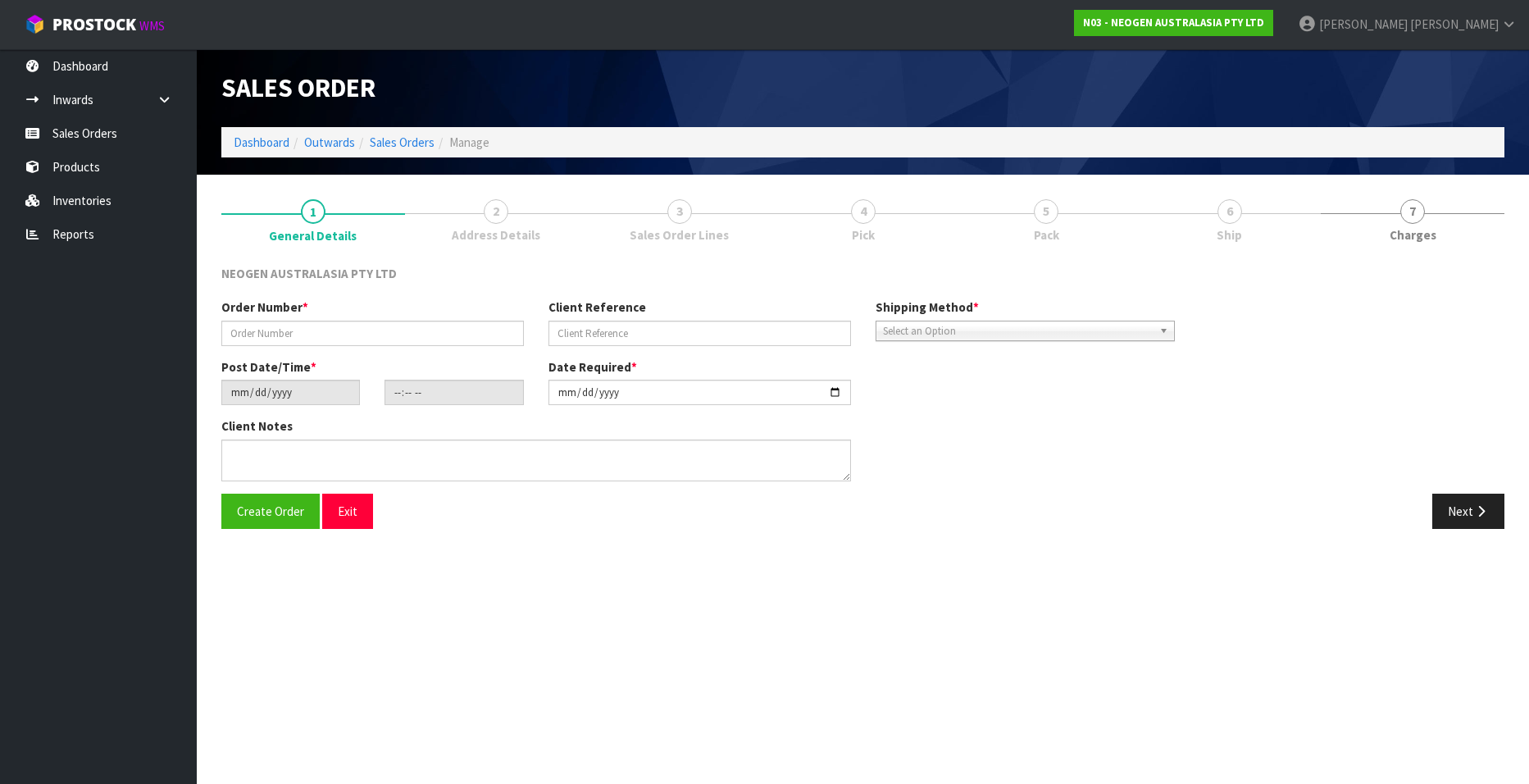
type input "102001995"
type input "8002858072"
type input "[DATE]"
type input "10:53:00.000"
type input "[DATE]"
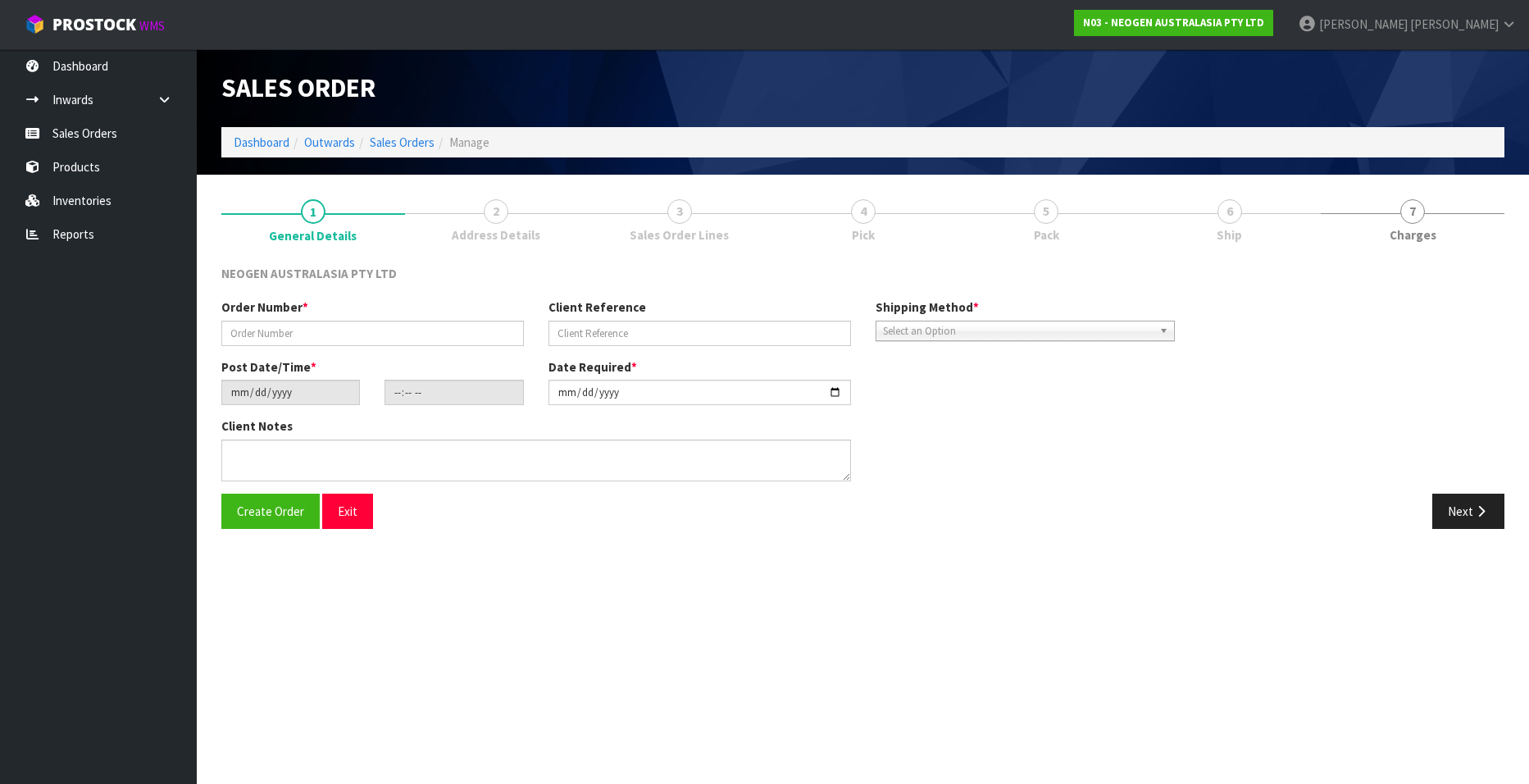
type textarea "ATTN SITE STORE"
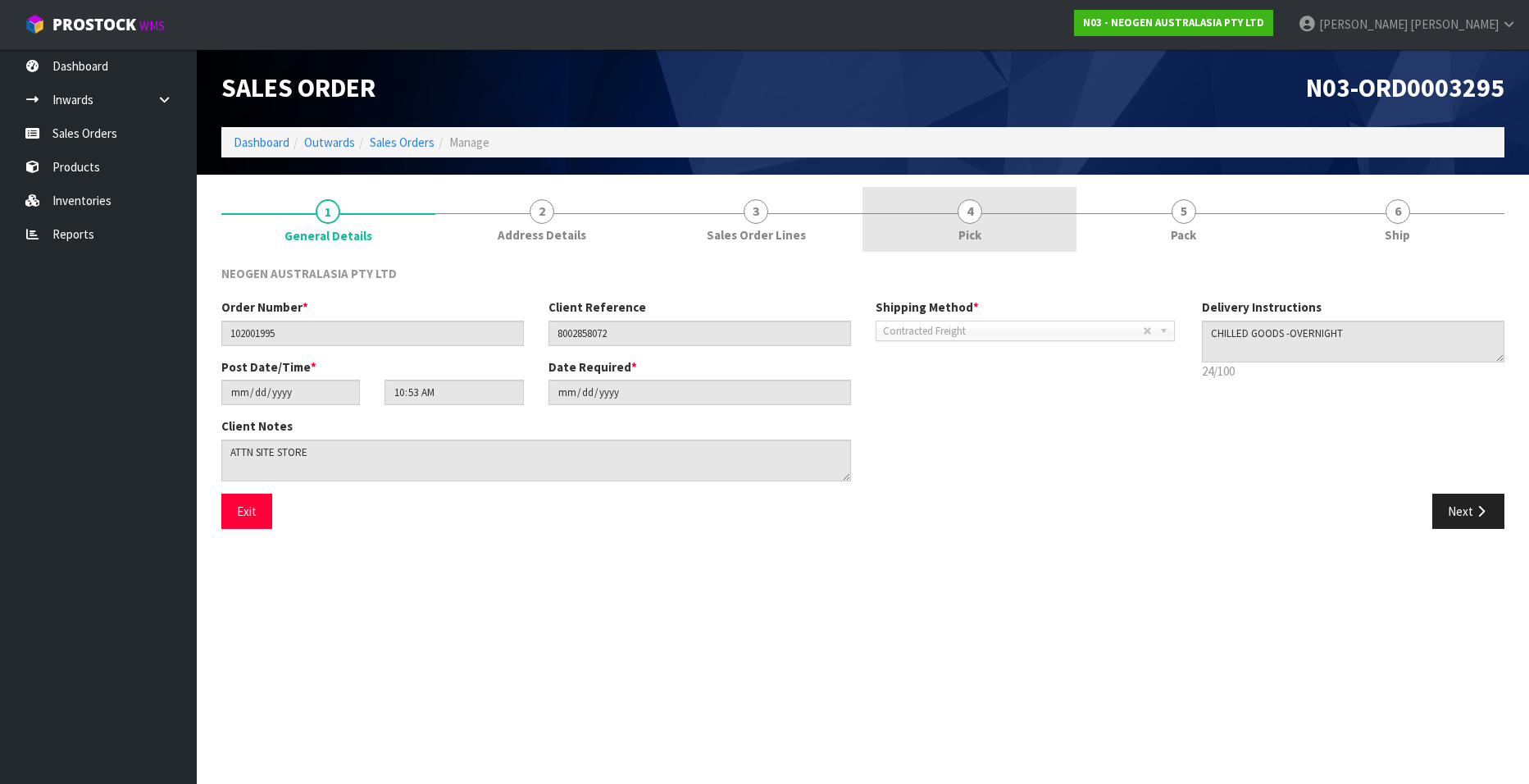
click at [971, 206] on span "4" at bounding box center [970, 211] width 25 height 25
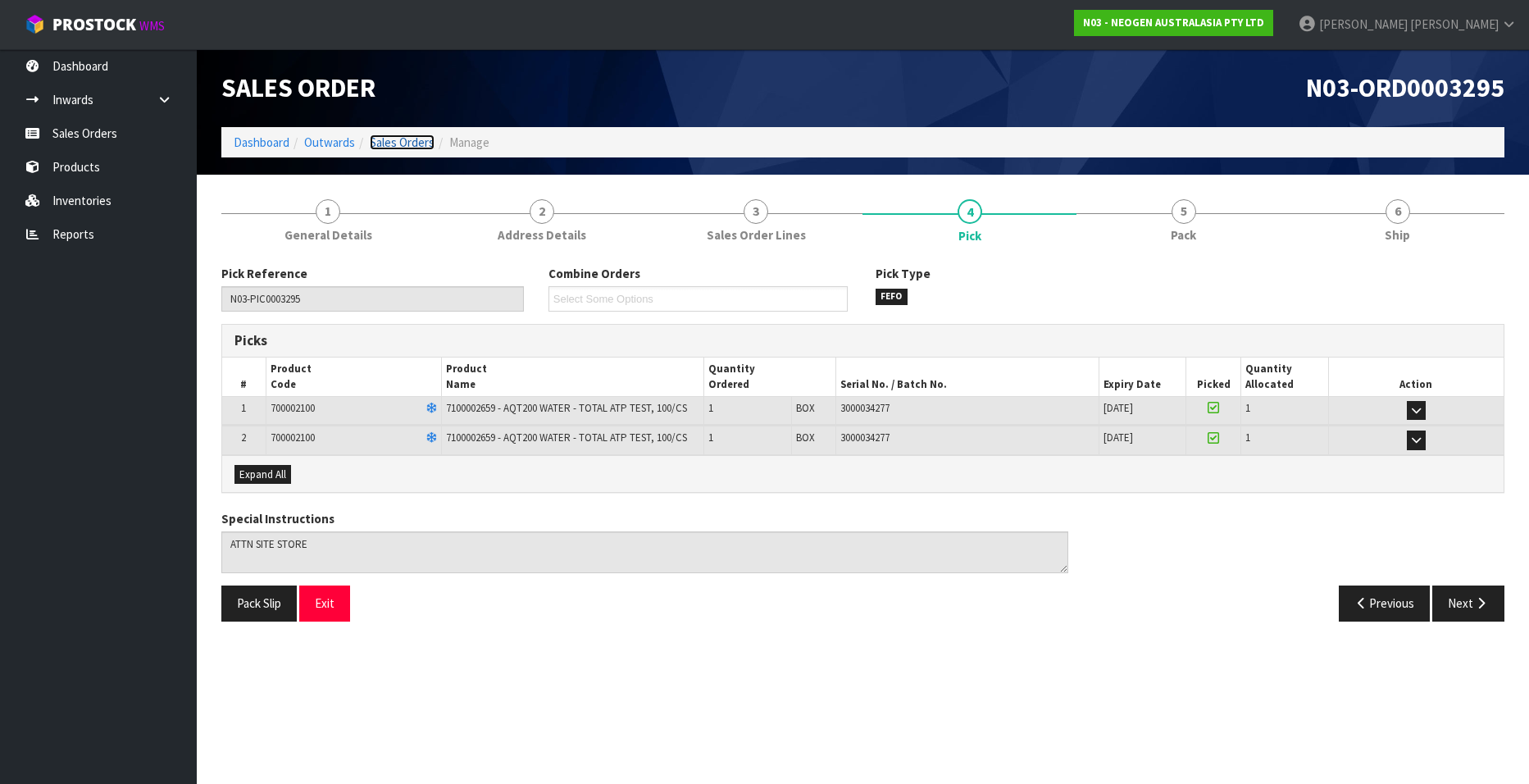
click at [416, 142] on link "Sales Orders" at bounding box center [402, 142] width 65 height 15
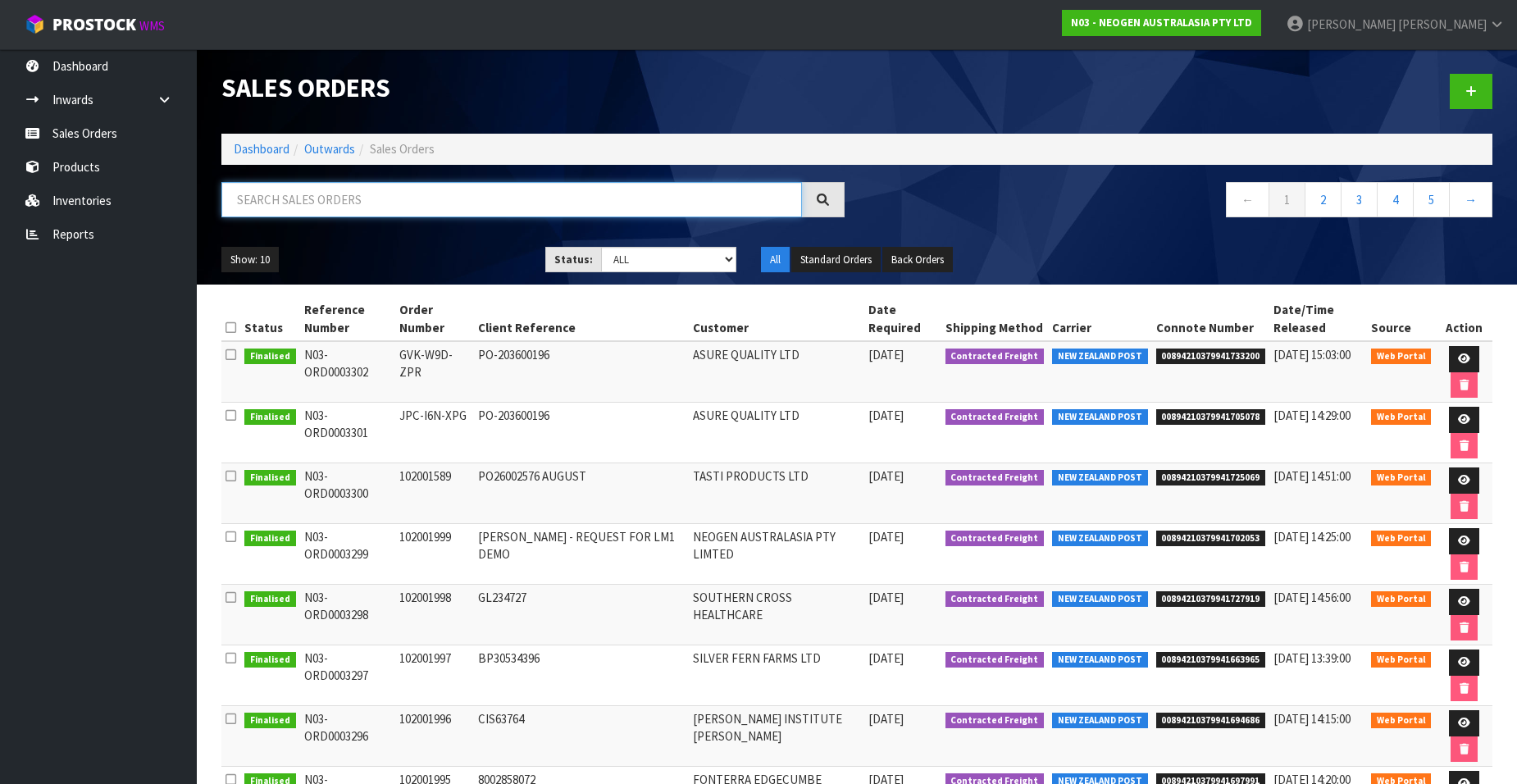
click at [391, 199] on input "text" at bounding box center [512, 199] width 580 height 35
paste input "102001996"
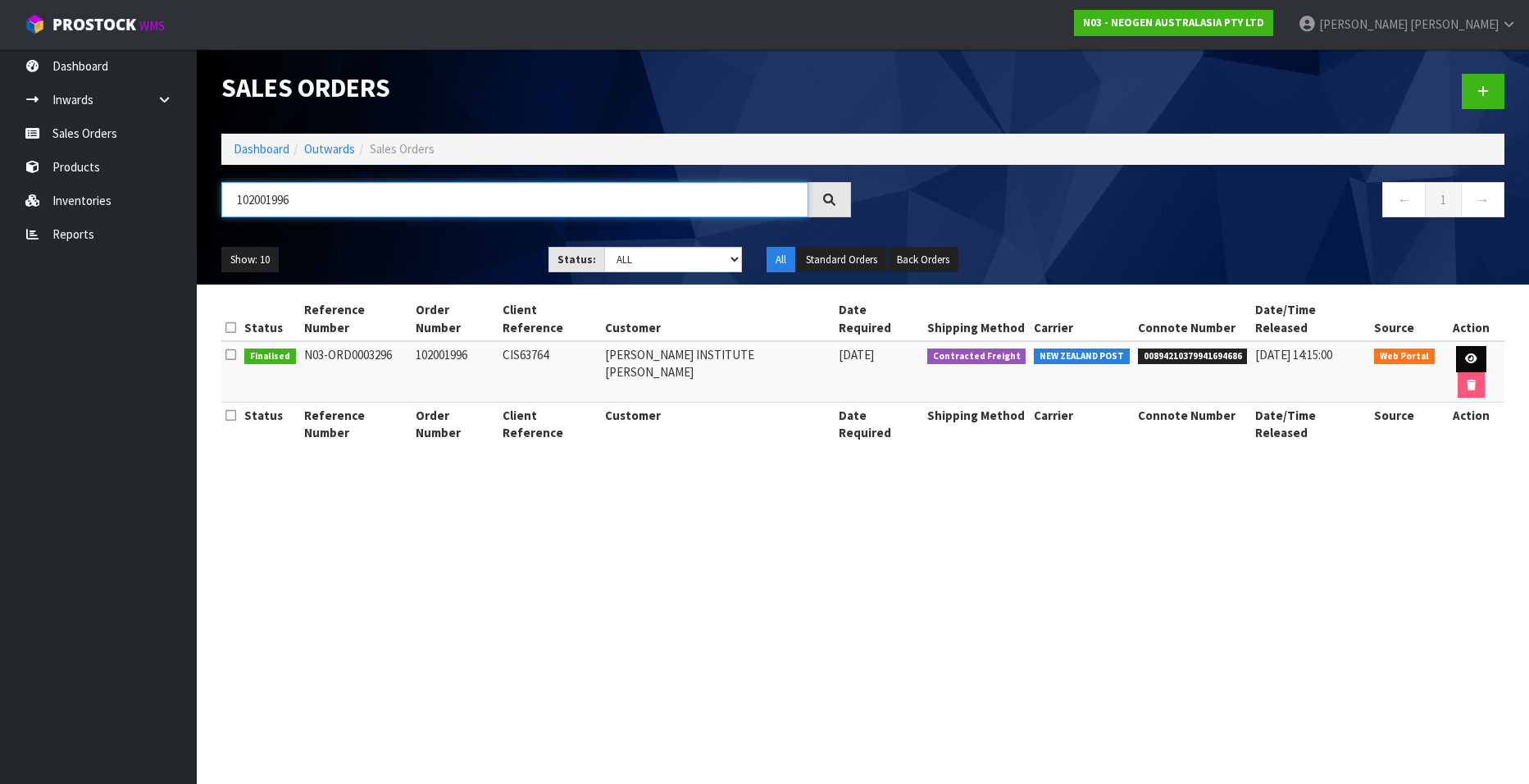
type input "102001996"
click at [1466, 353] on icon at bounding box center [1472, 359] width 12 height 10
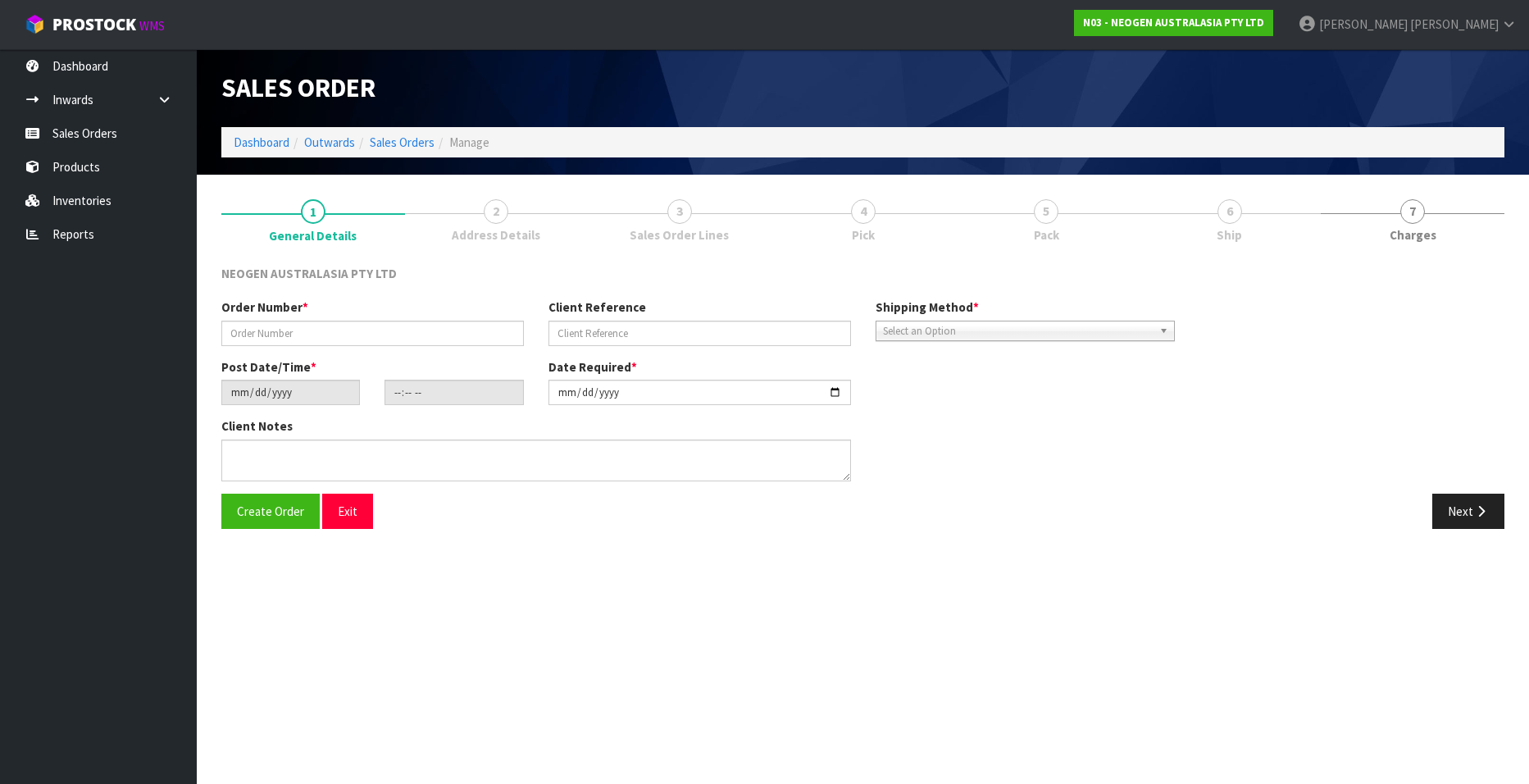
type input "102001996"
type input "CIS63764"
type input "[DATE]"
type input "10:59:00.000"
type input "[DATE]"
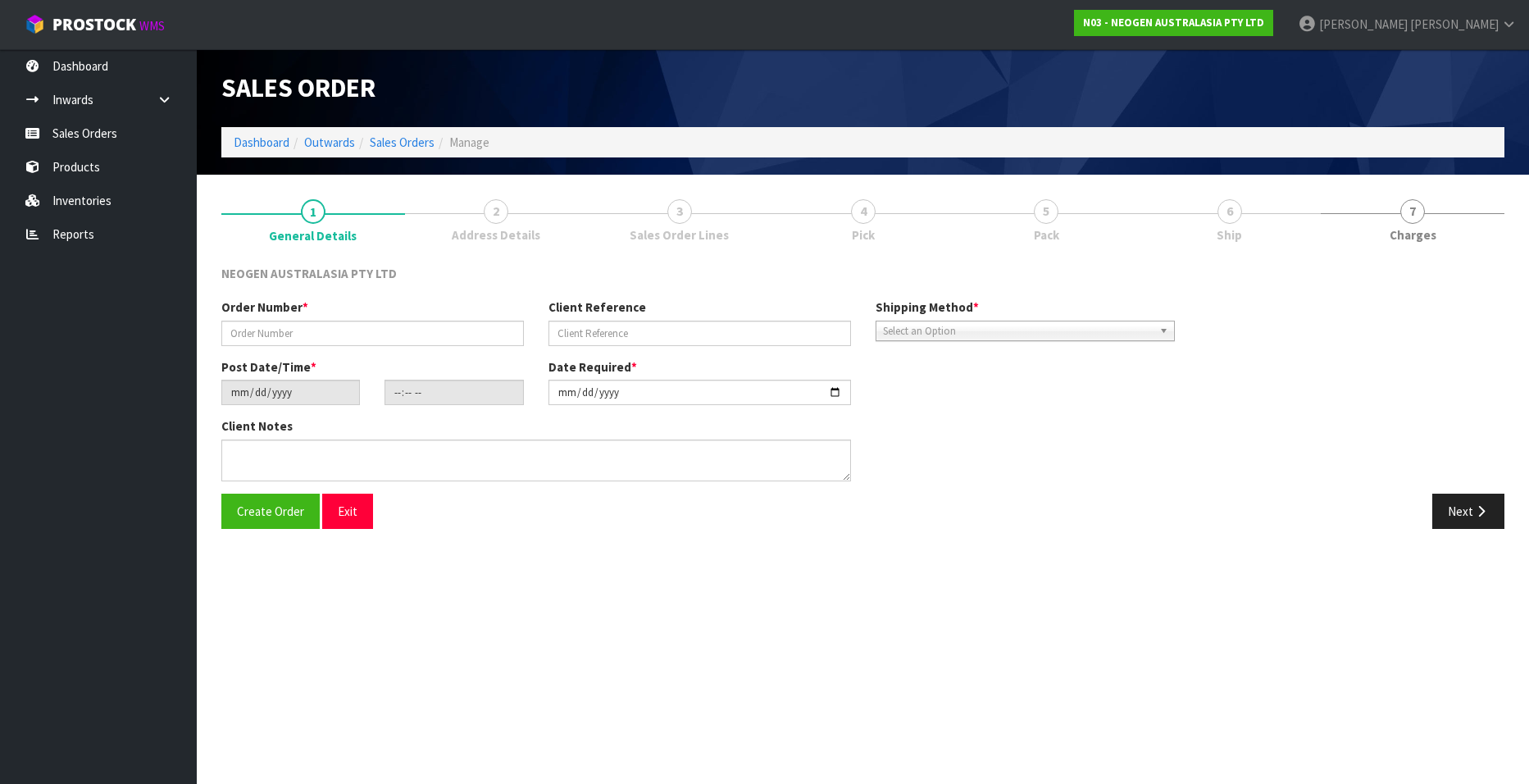
type textarea "ATTN [PERSON_NAME]"
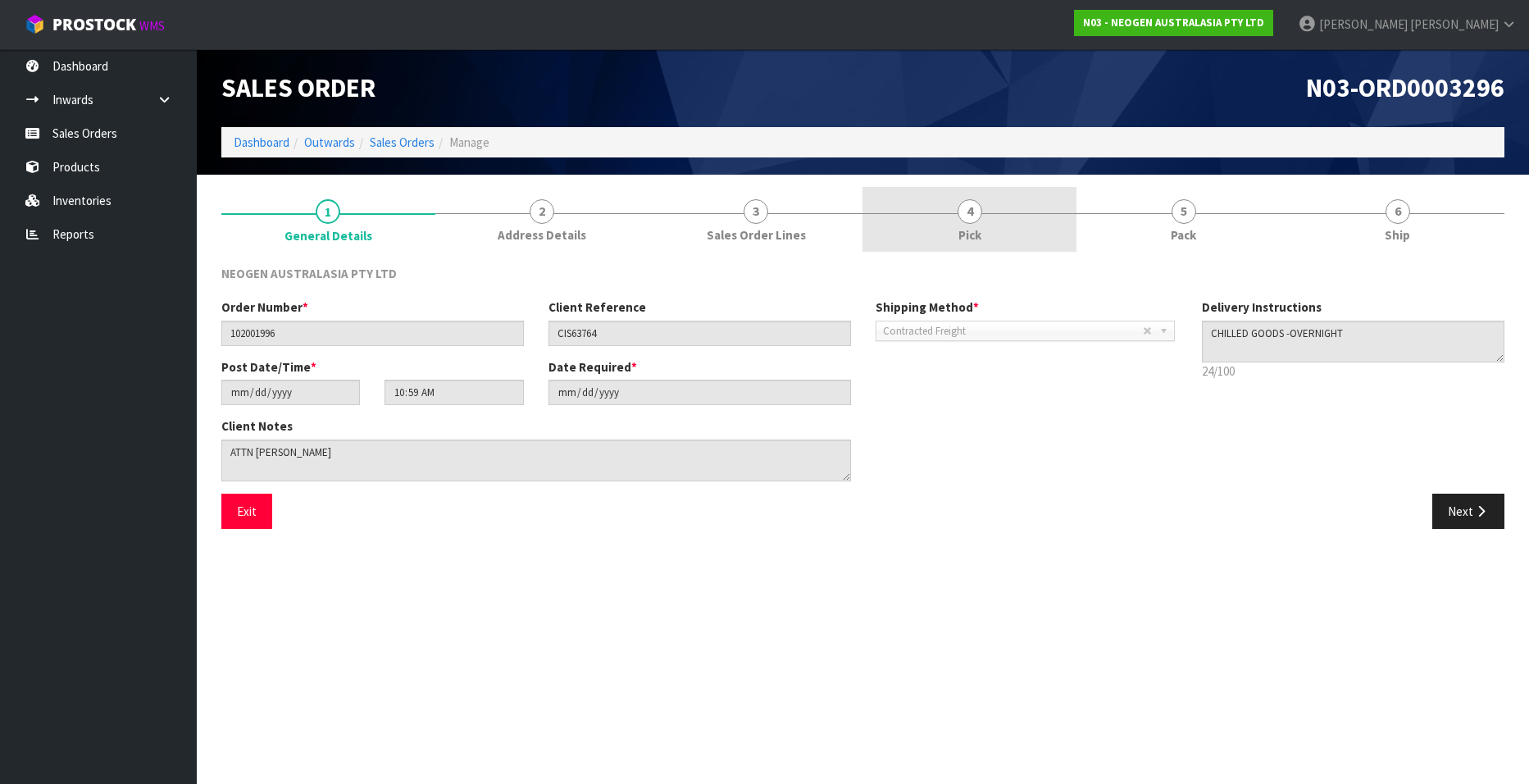
click at [973, 212] on span "4" at bounding box center [970, 211] width 25 height 25
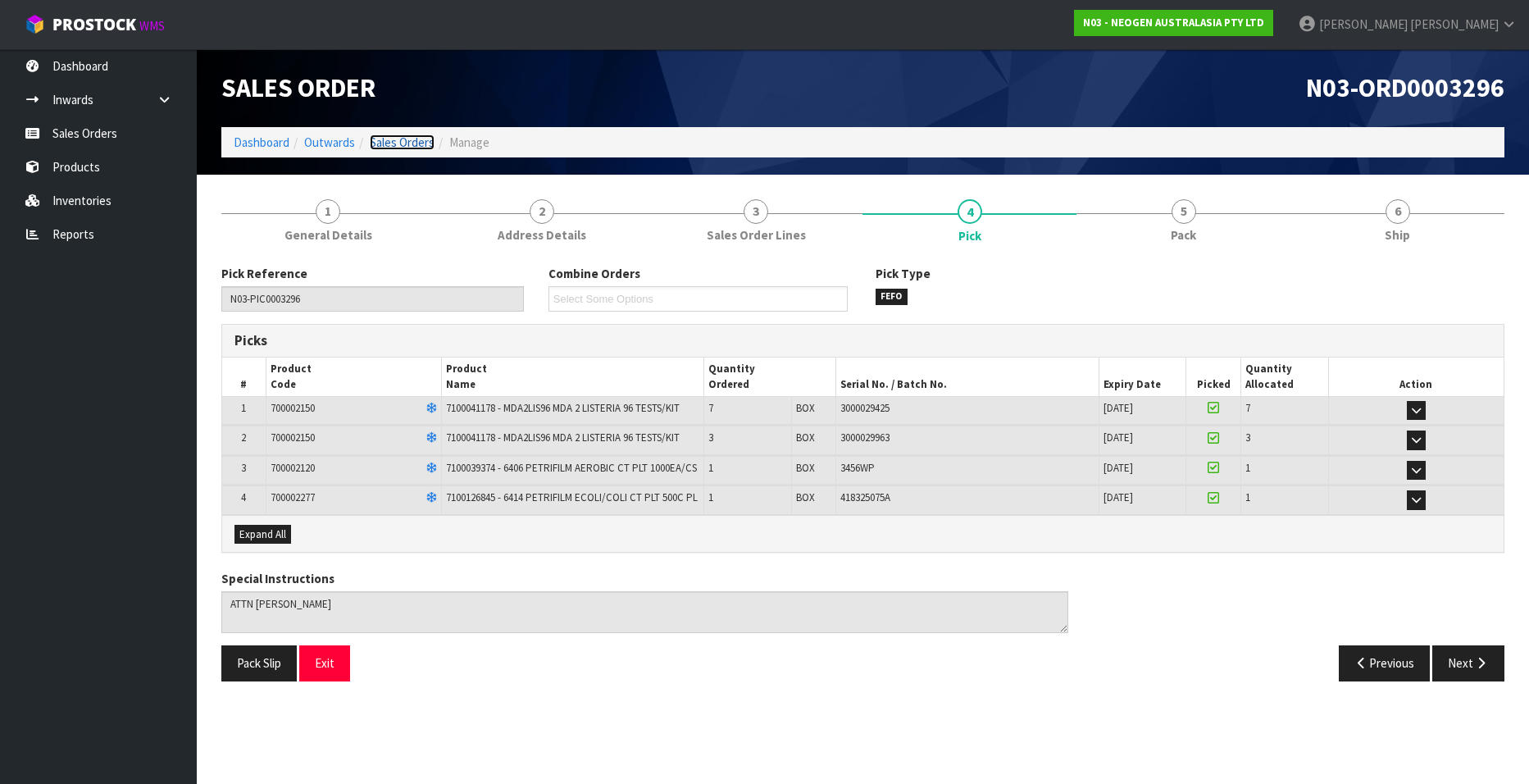
click at [410, 146] on link "Sales Orders" at bounding box center [402, 142] width 65 height 15
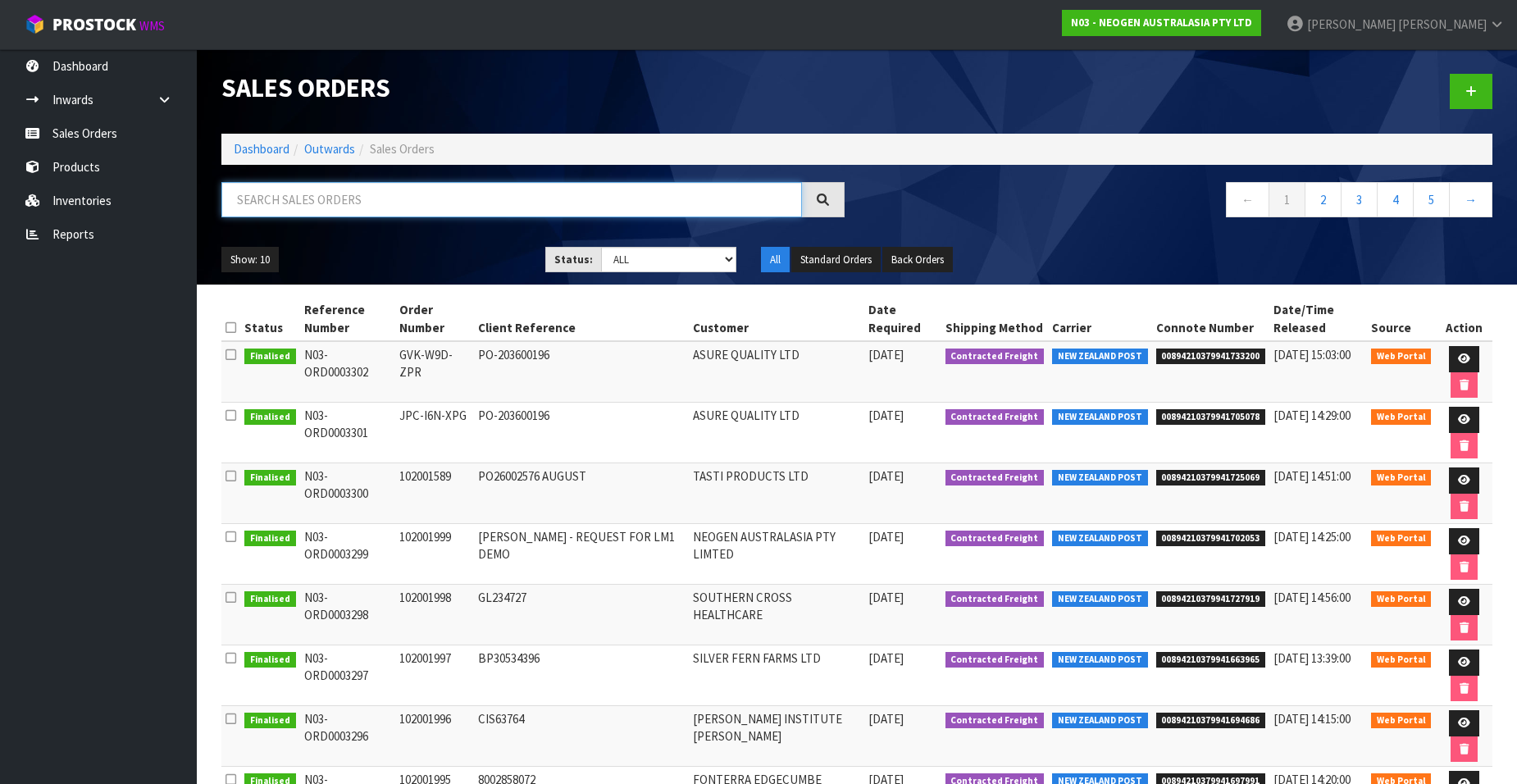
click at [296, 204] on input "text" at bounding box center [512, 199] width 580 height 35
paste input "102001997"
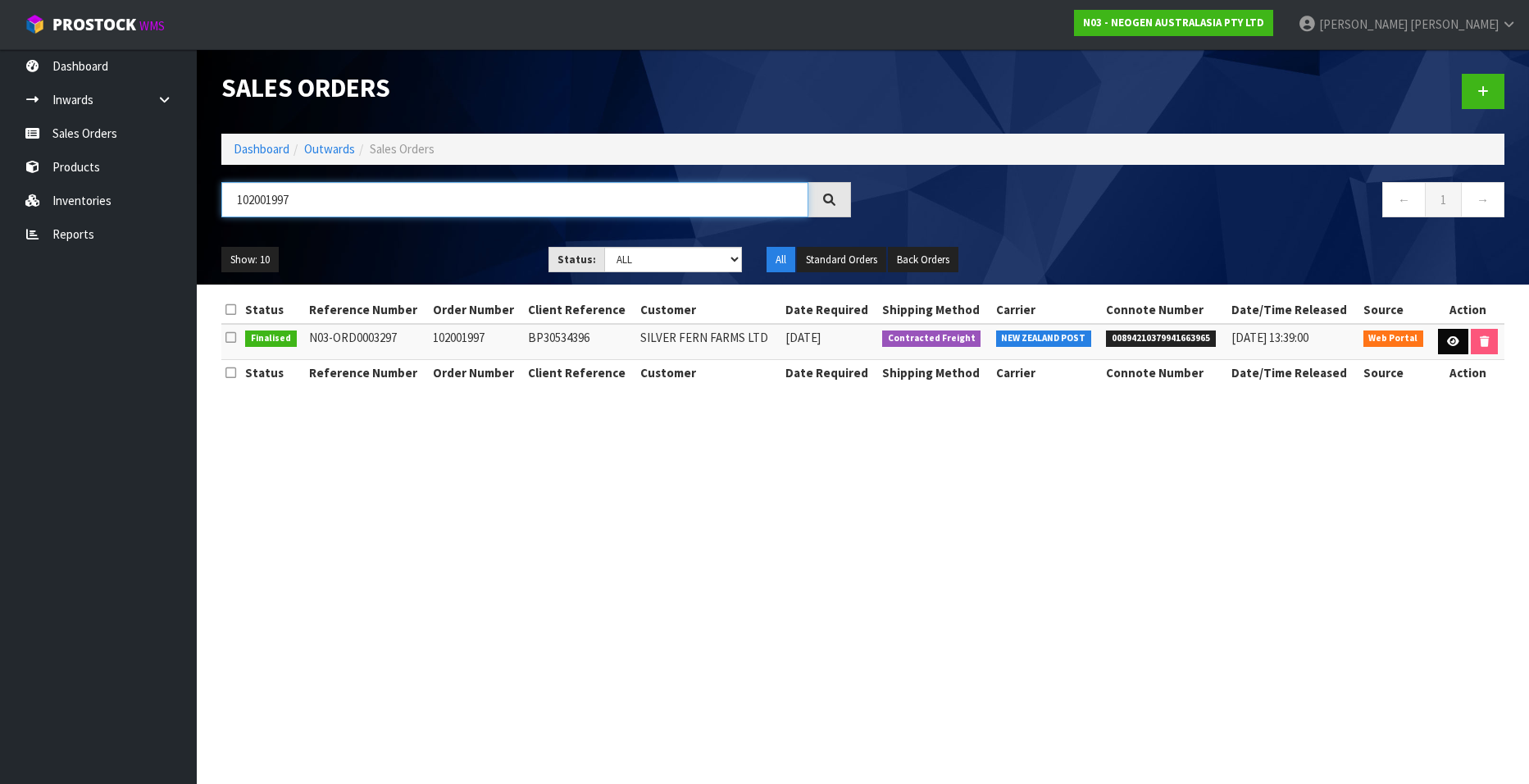
type input "102001997"
click at [1445, 342] on link at bounding box center [1453, 342] width 30 height 27
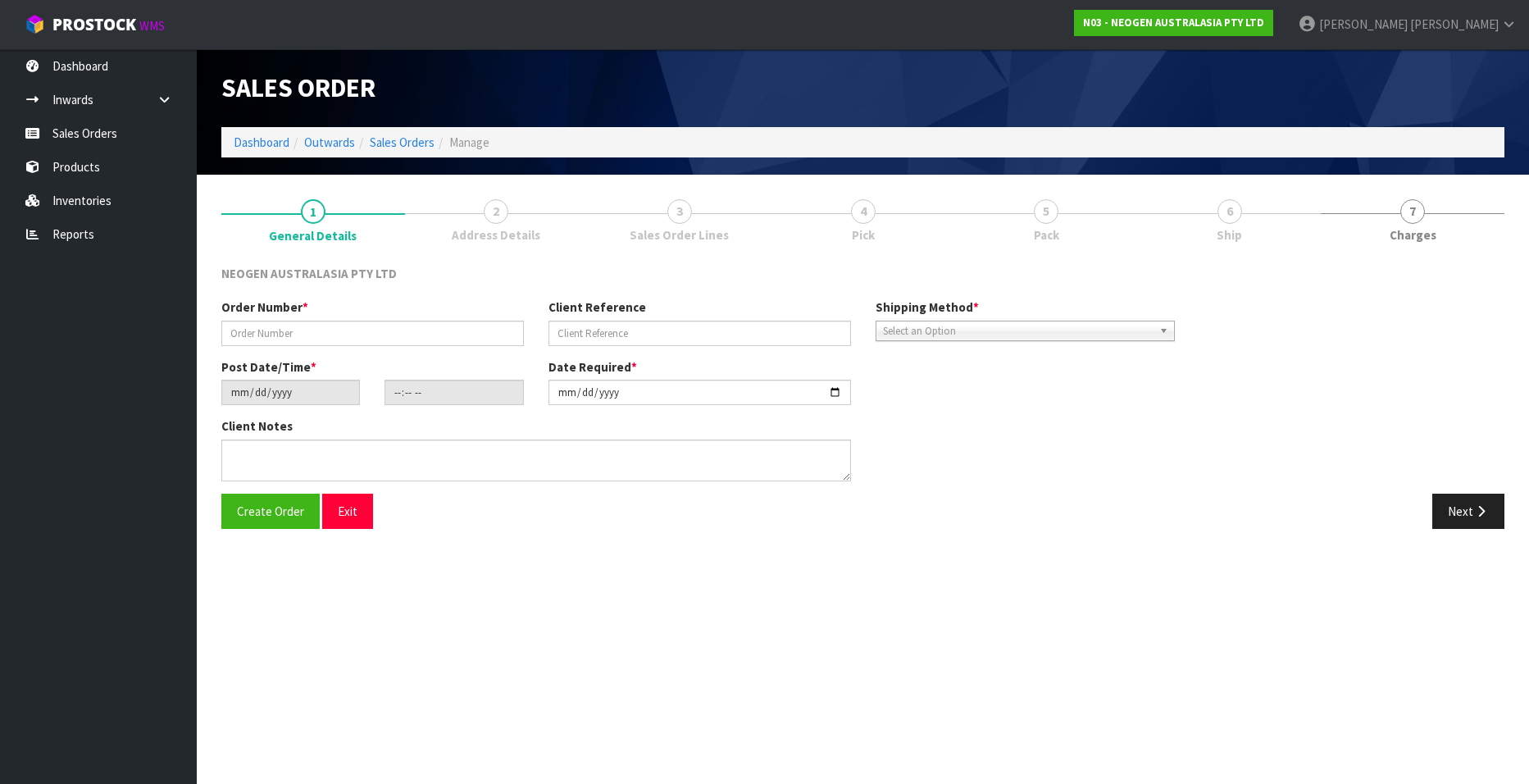
type input "102001997"
type input "BP30534396"
type input "[DATE]"
type input "11:06:00.000"
type input "[DATE]"
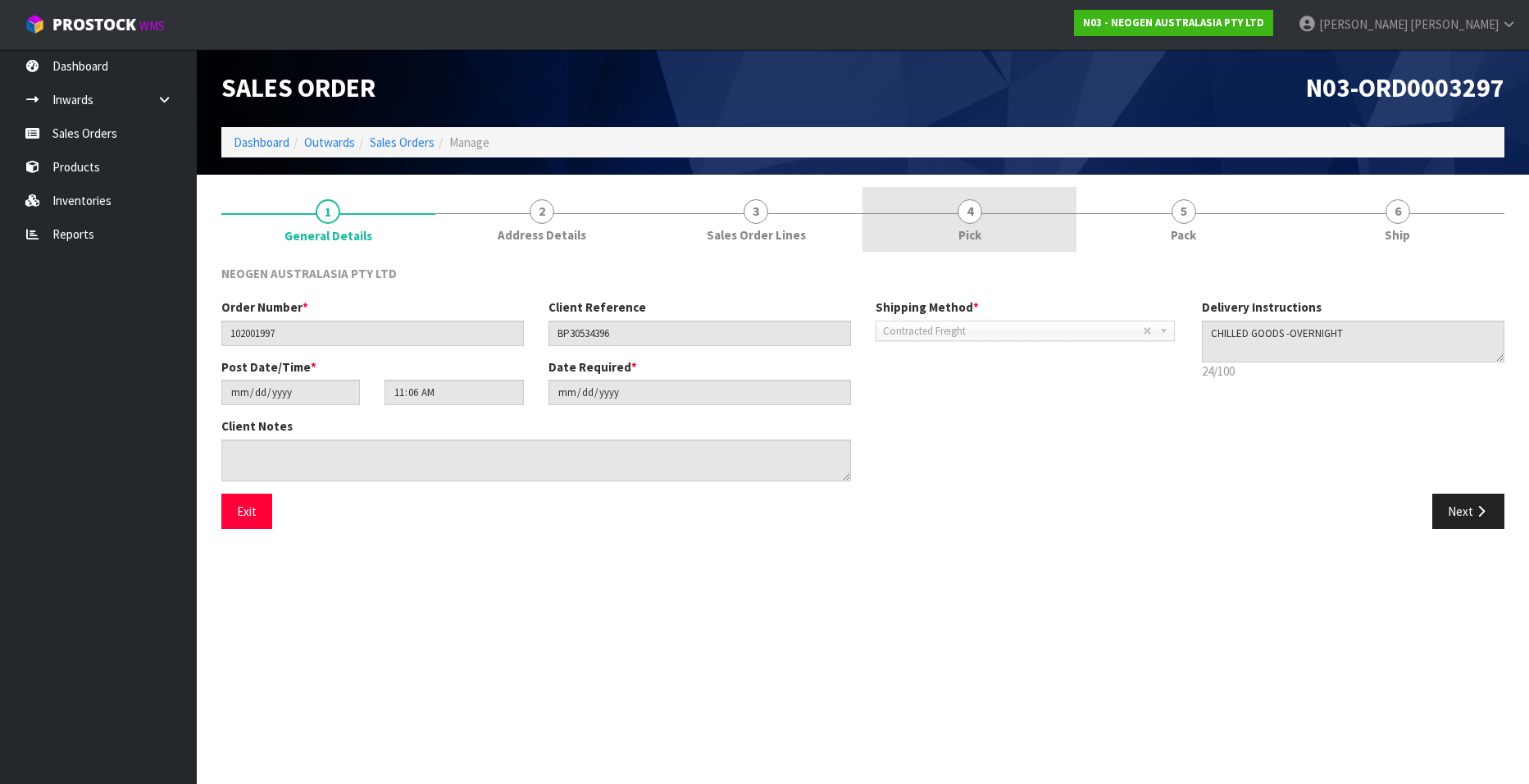
click at [959, 219] on link "4 Pick" at bounding box center [970, 219] width 214 height 65
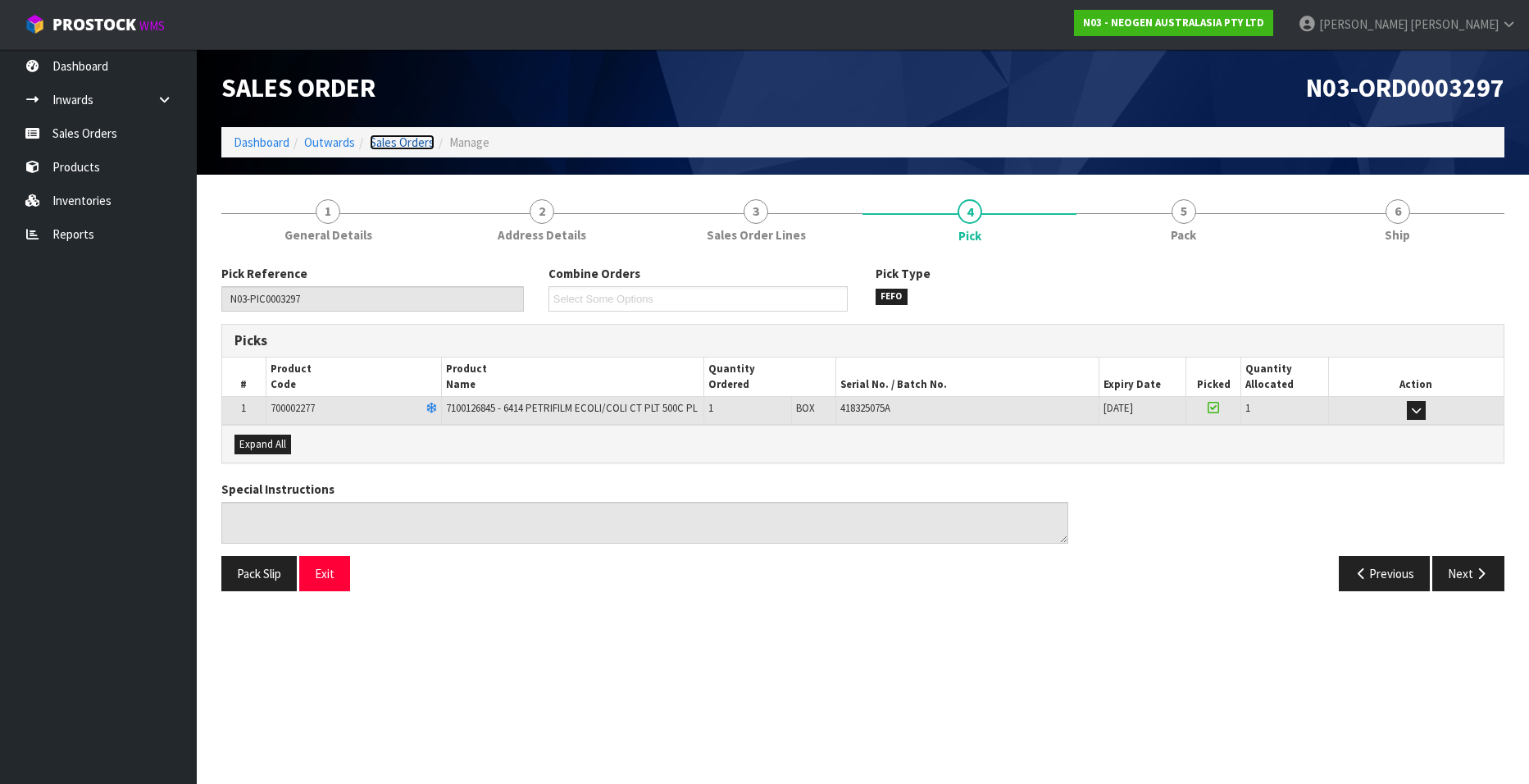
click at [413, 146] on link "Sales Orders" at bounding box center [402, 142] width 65 height 15
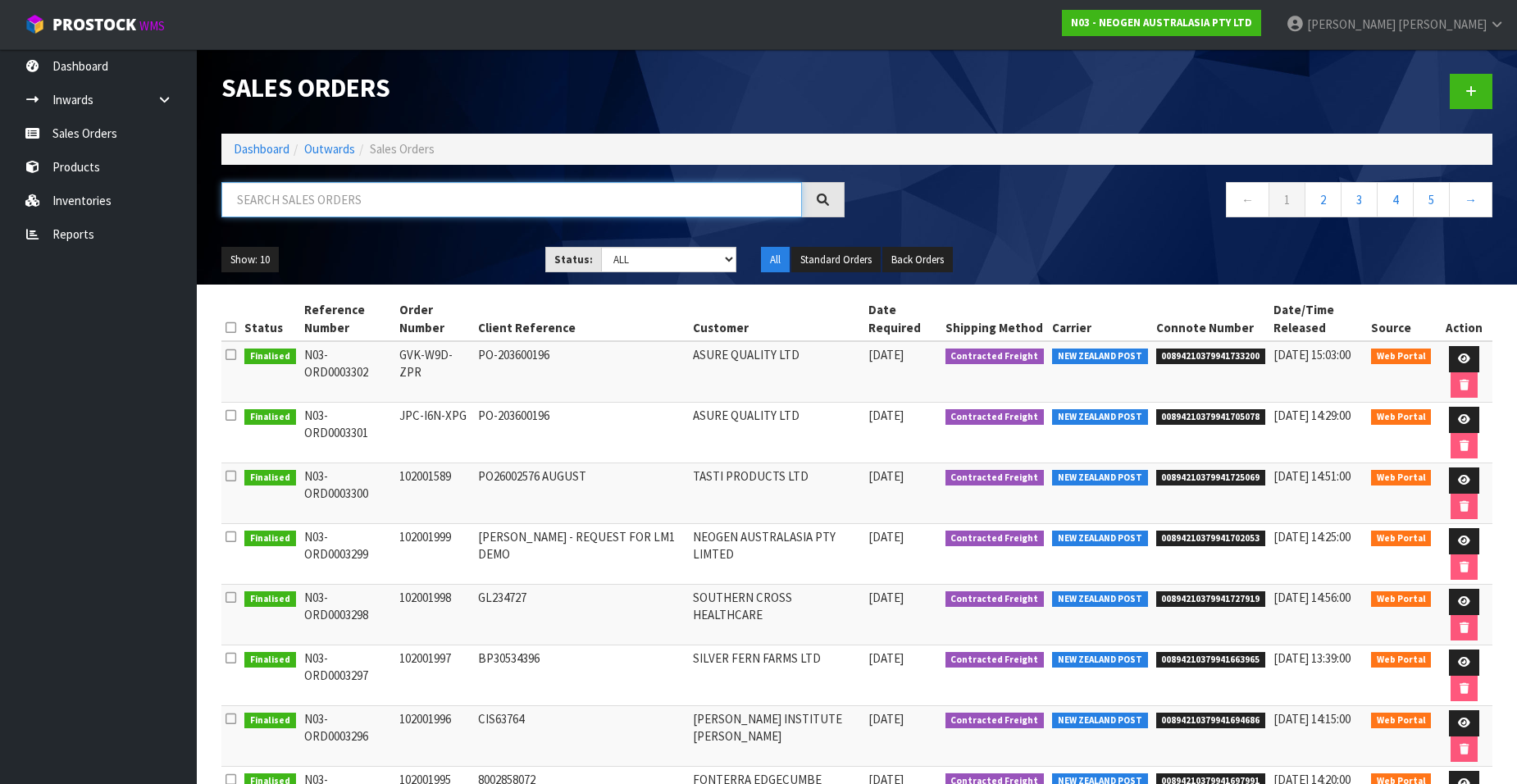
click at [433, 199] on input "text" at bounding box center [512, 199] width 580 height 35
paste input "102001998"
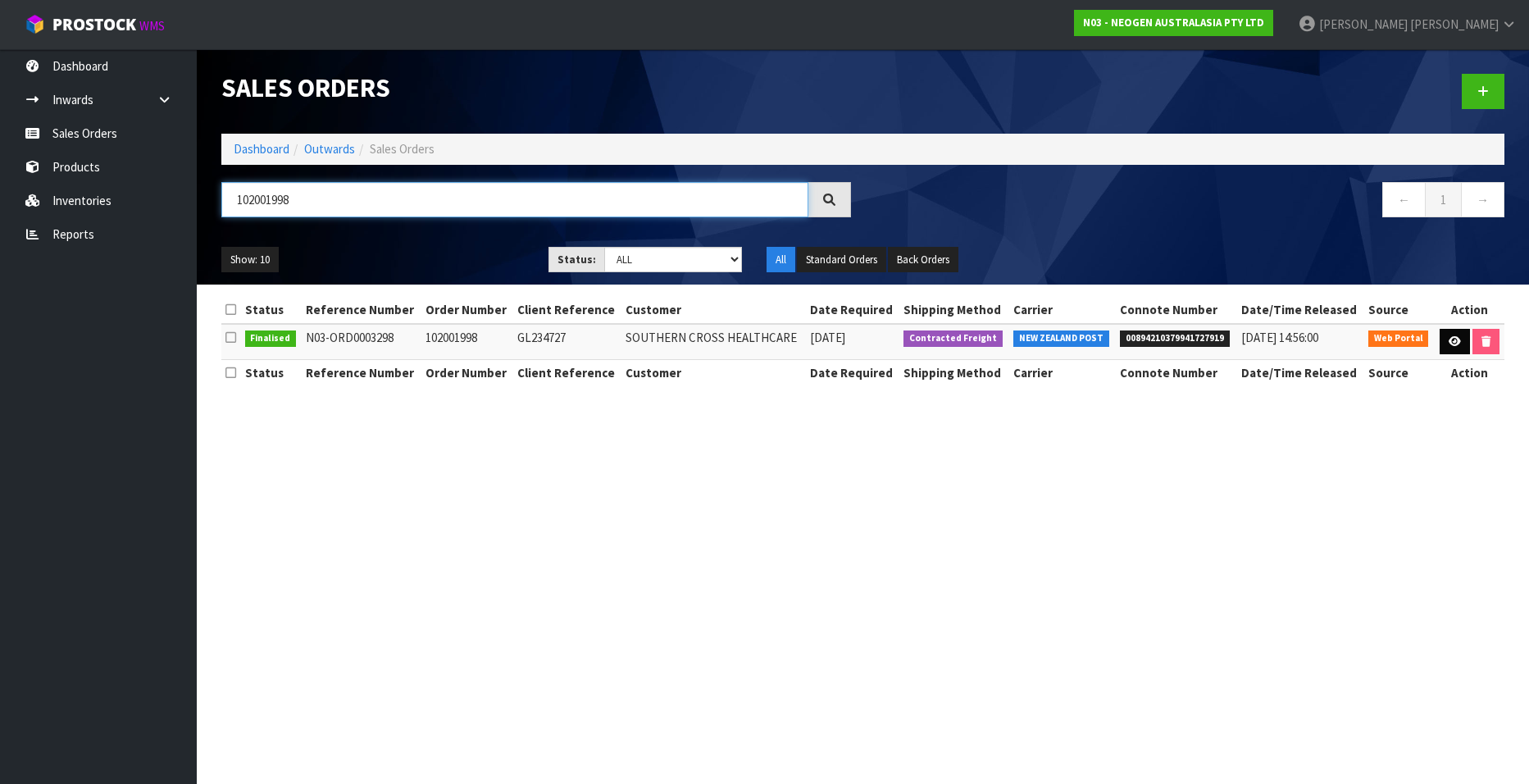
type input "102001998"
click at [1450, 346] on icon at bounding box center [1455, 342] width 12 height 10
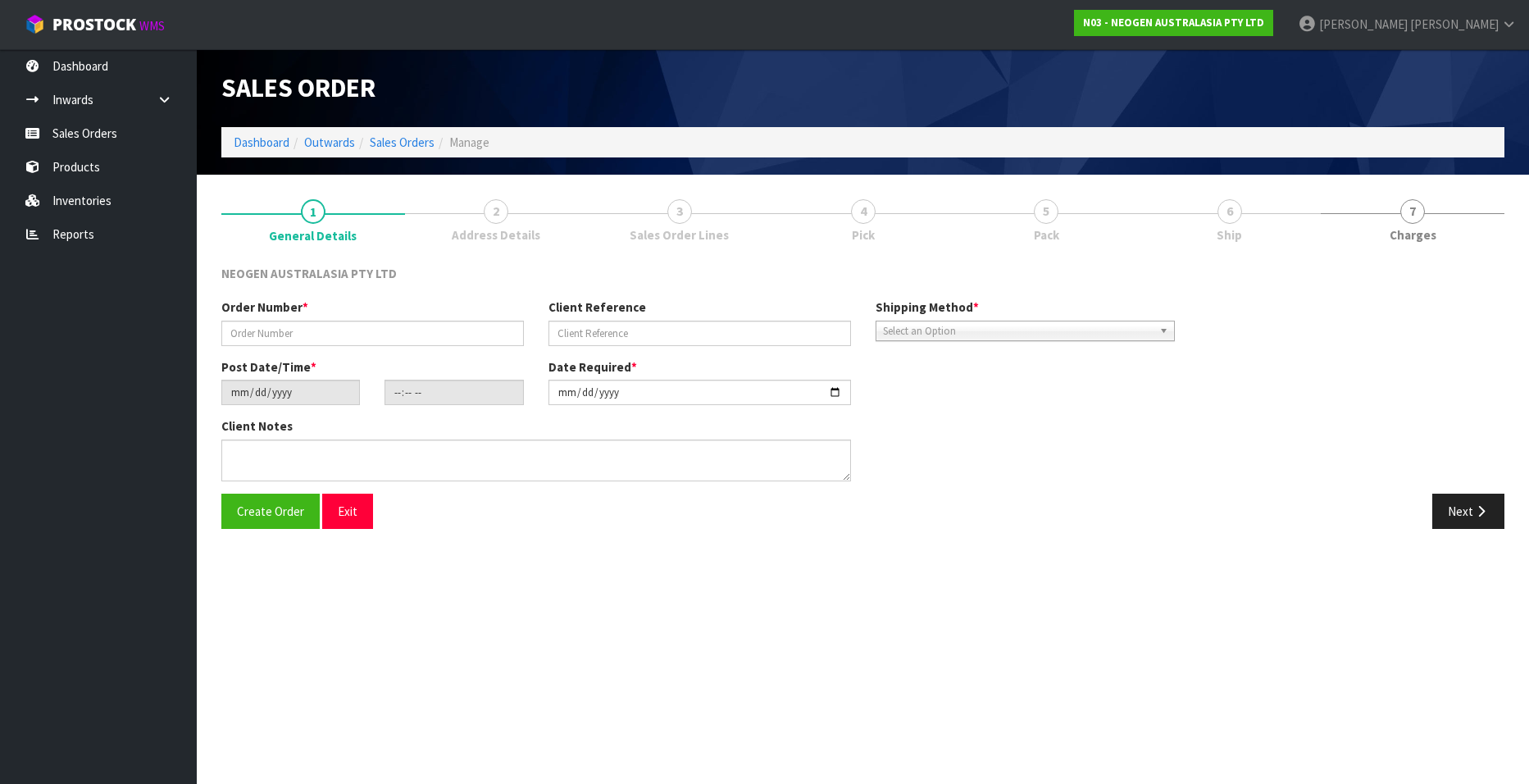
type input "102001998"
type input "GL234727"
type input "[DATE]"
type input "11:10:00.000"
type input "[DATE]"
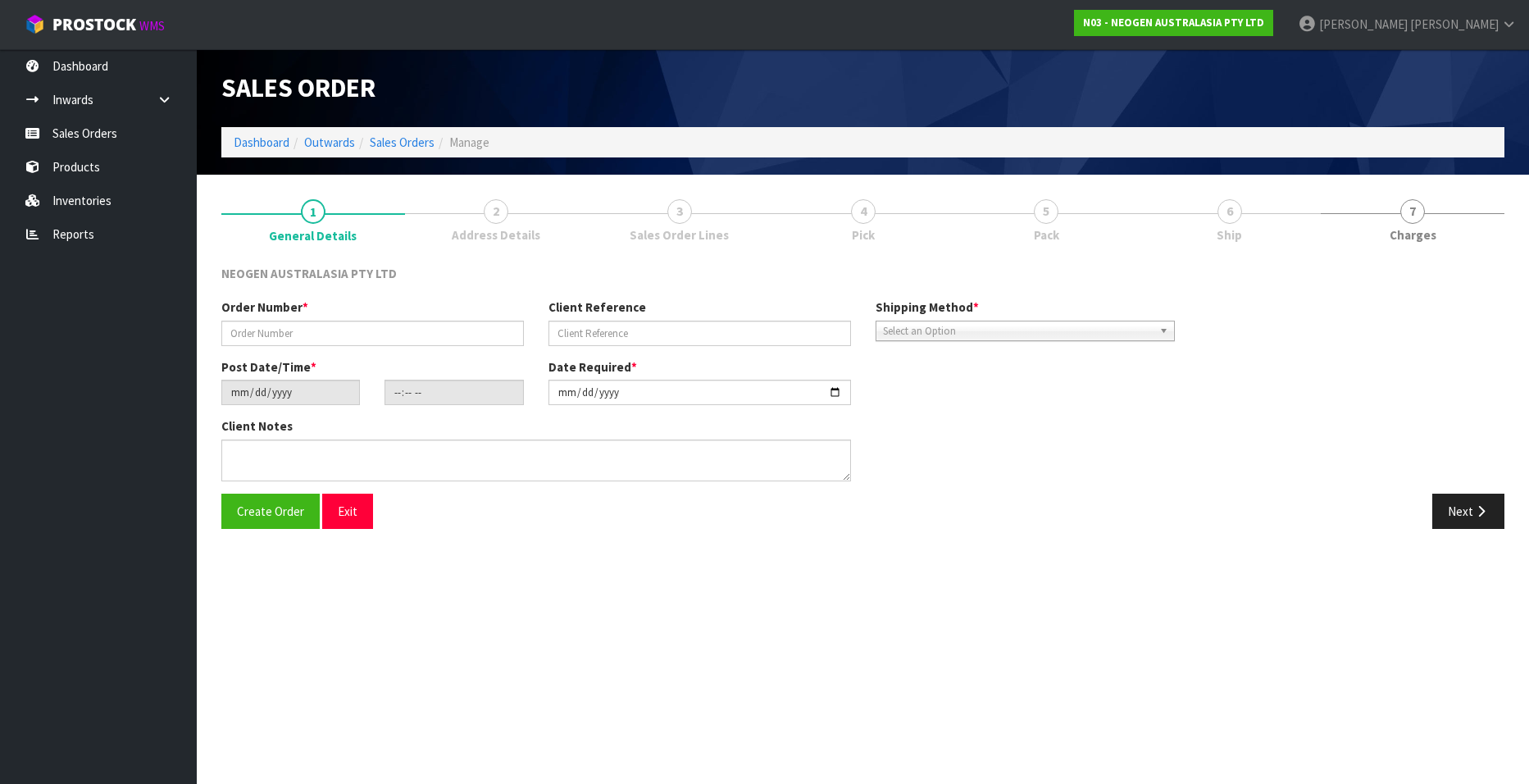
type textarea "ATTN: [GEOGRAPHIC_DATA] MS UPSTAIRS, GLUP - UPSTAIRS"
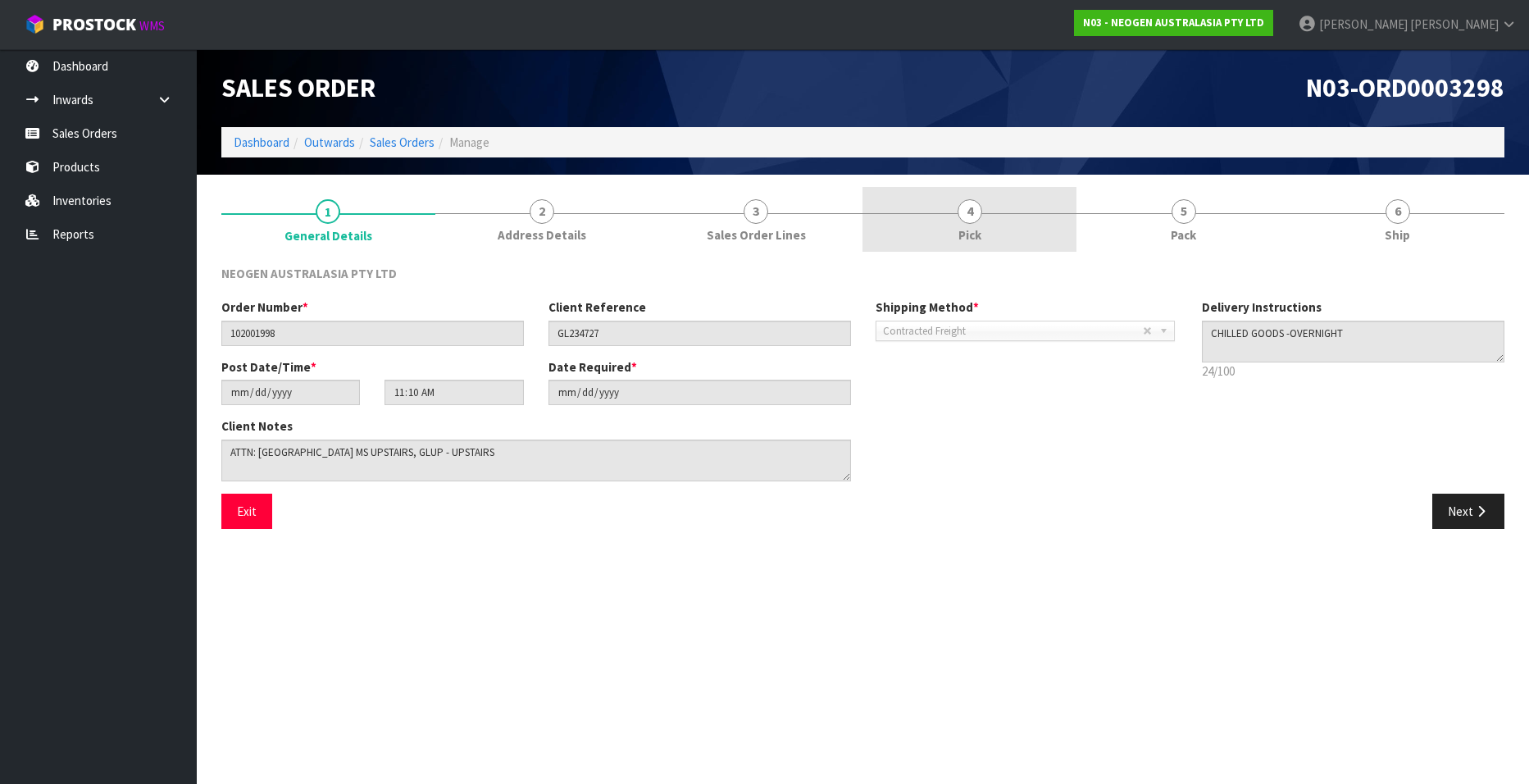
click at [955, 211] on link "4 Pick" at bounding box center [970, 219] width 214 height 65
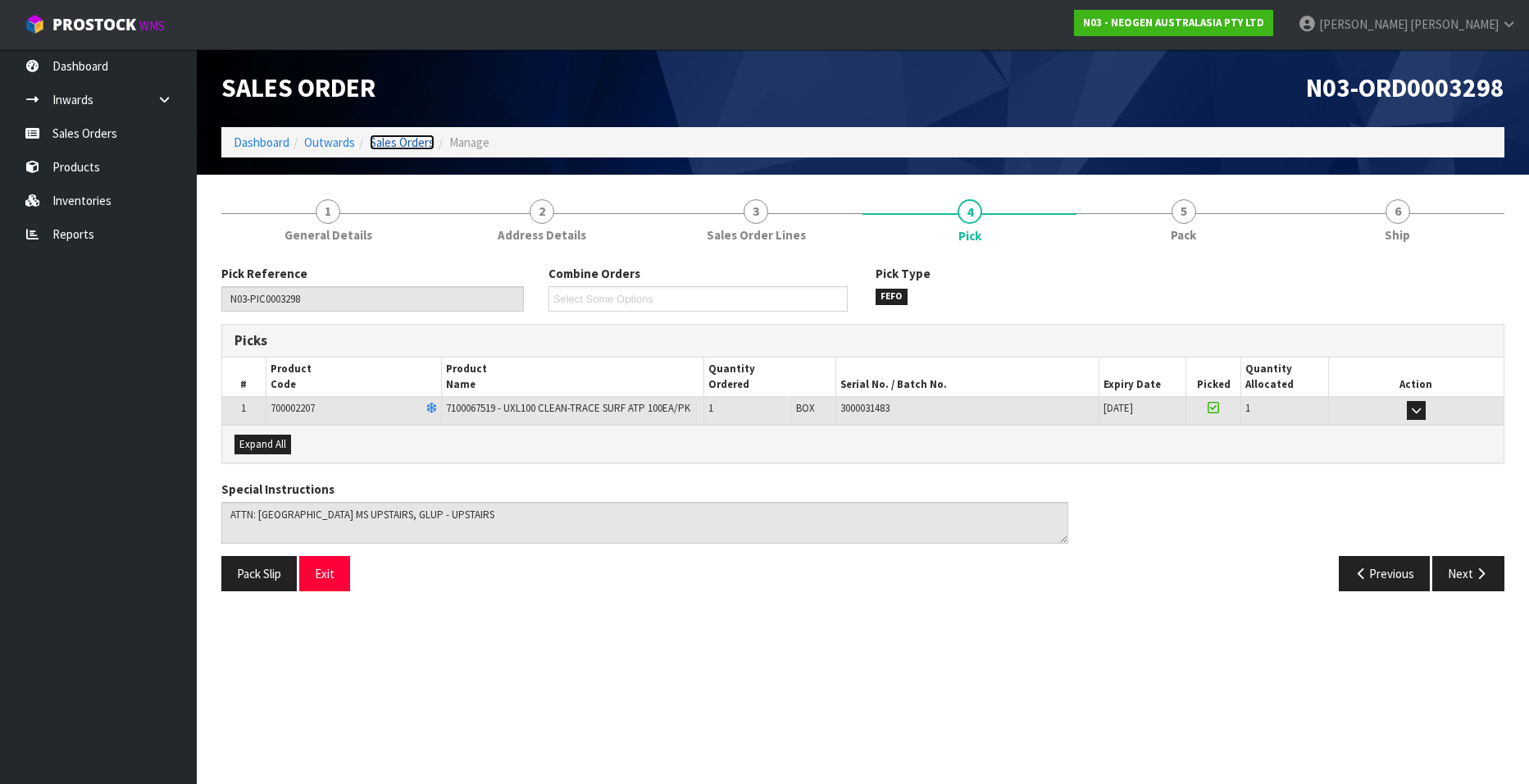
click at [390, 144] on link "Sales Orders" at bounding box center [402, 142] width 65 height 15
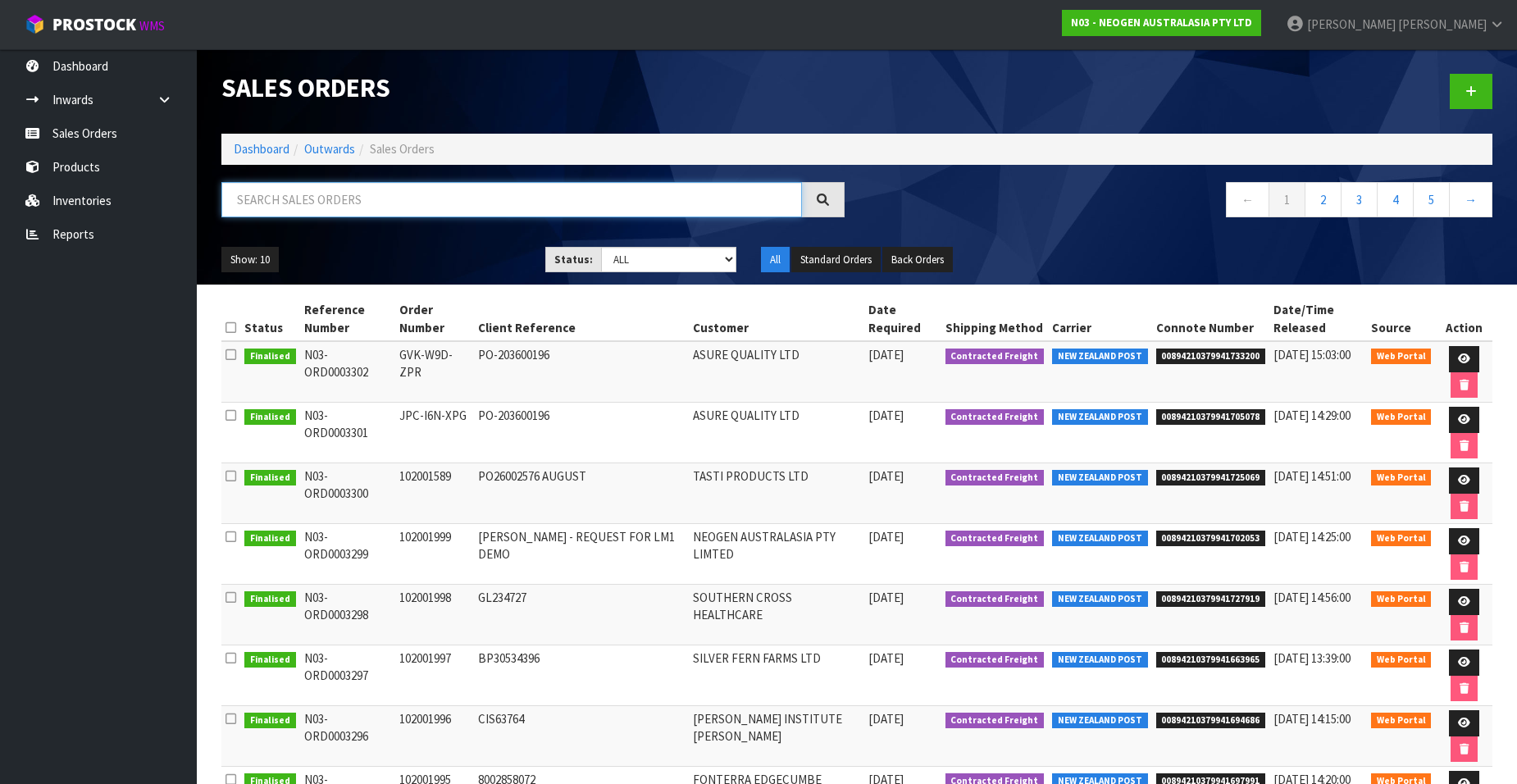
click at [297, 204] on input "text" at bounding box center [512, 199] width 580 height 35
paste input "102001999"
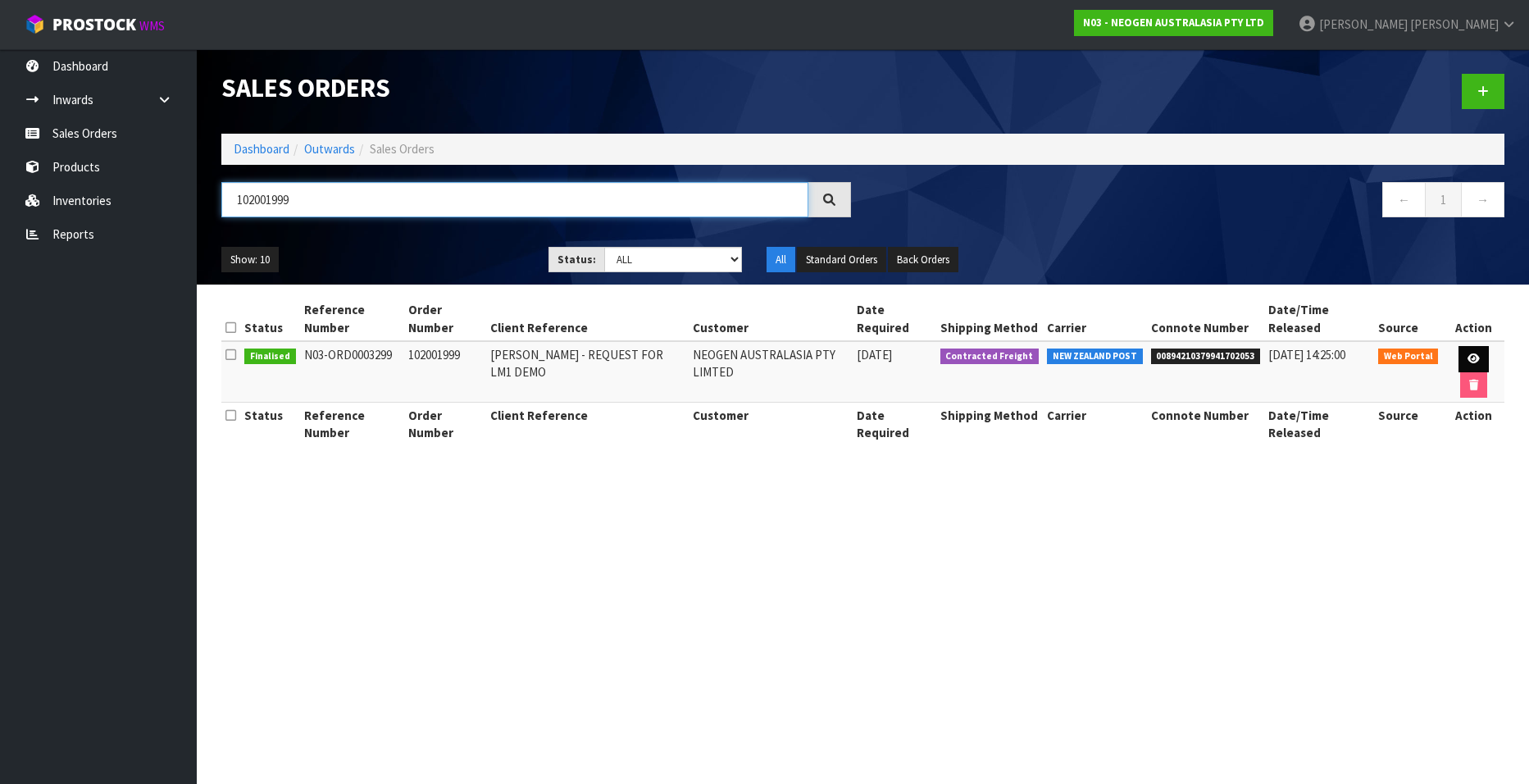
type input "102001999"
click at [1468, 353] on icon at bounding box center [1473, 359] width 12 height 10
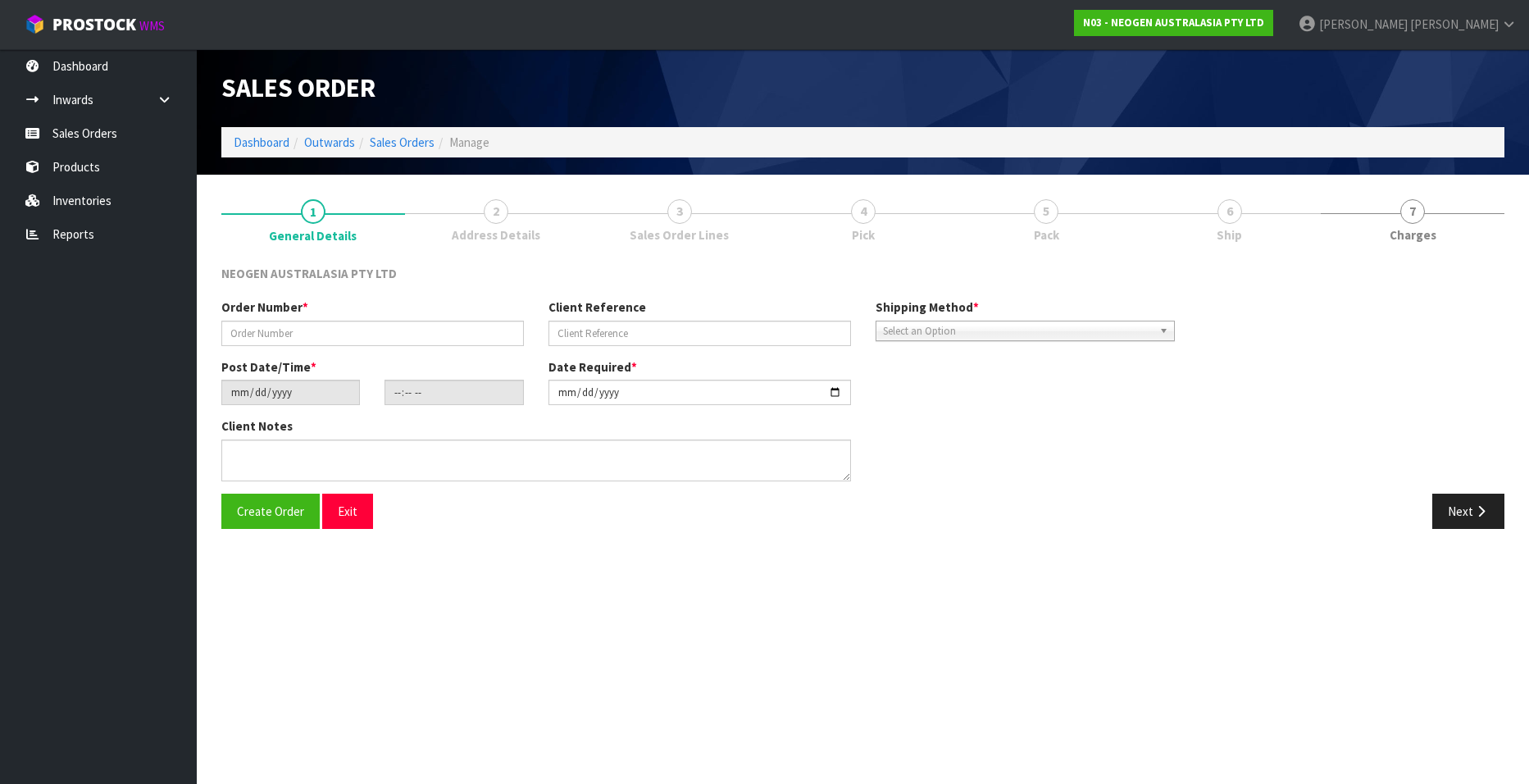
type input "102001999"
type input "[PERSON_NAME] - REQUEST FOR LM1 DEMO"
type input "[DATE]"
type input "11:14:00.000"
type input "[DATE]"
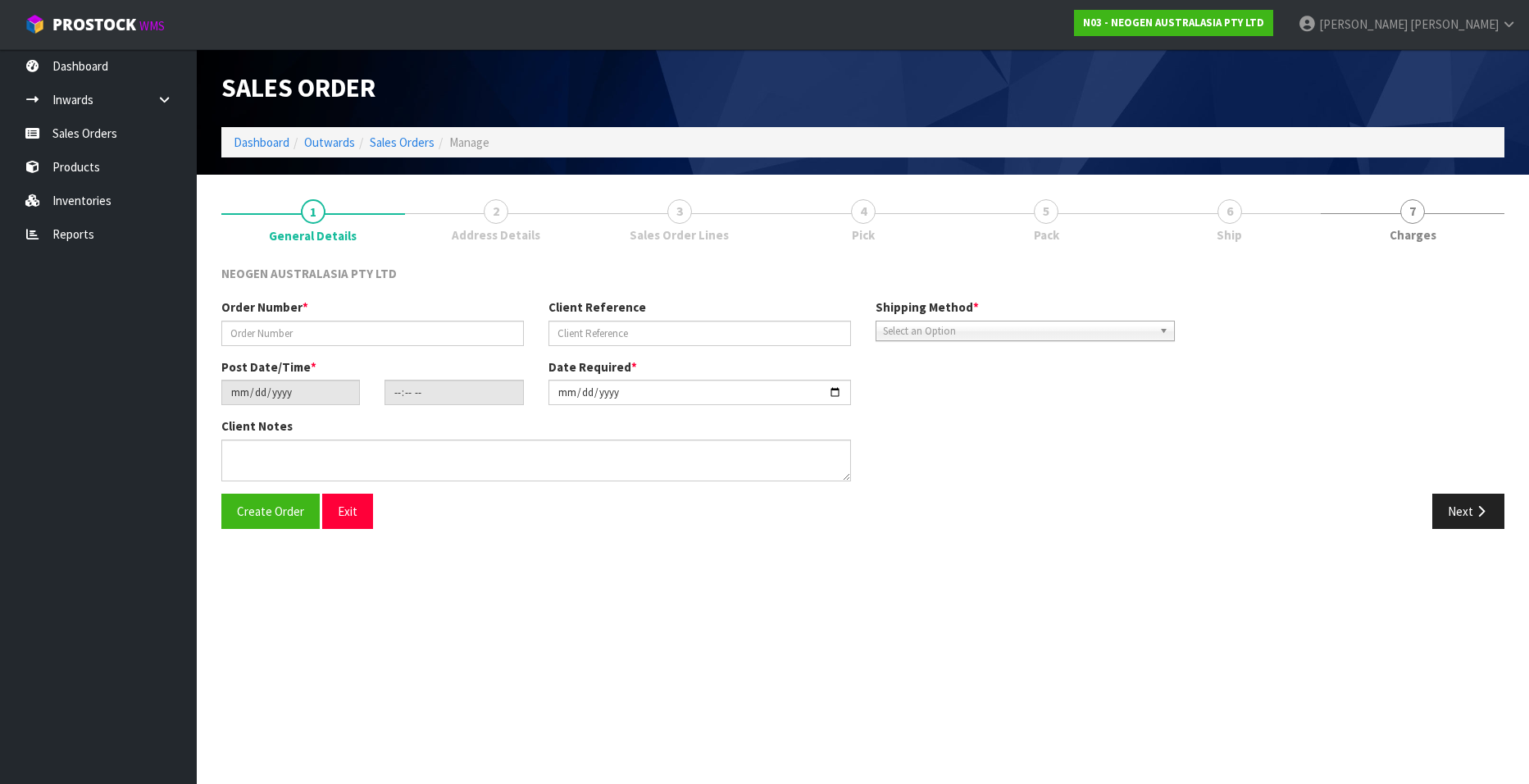
type textarea "[PERSON_NAME]"
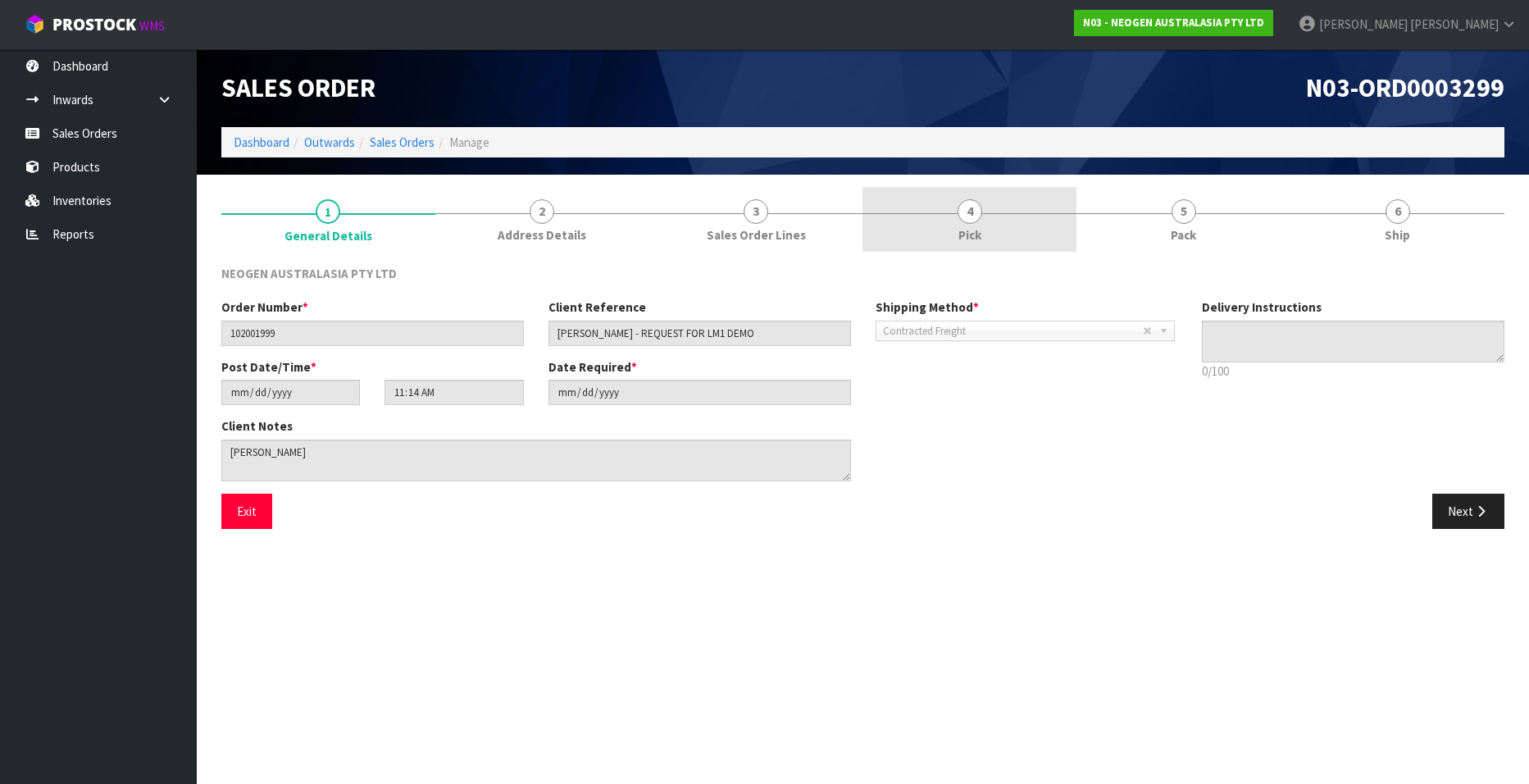
click at [966, 208] on span "4" at bounding box center [970, 211] width 25 height 25
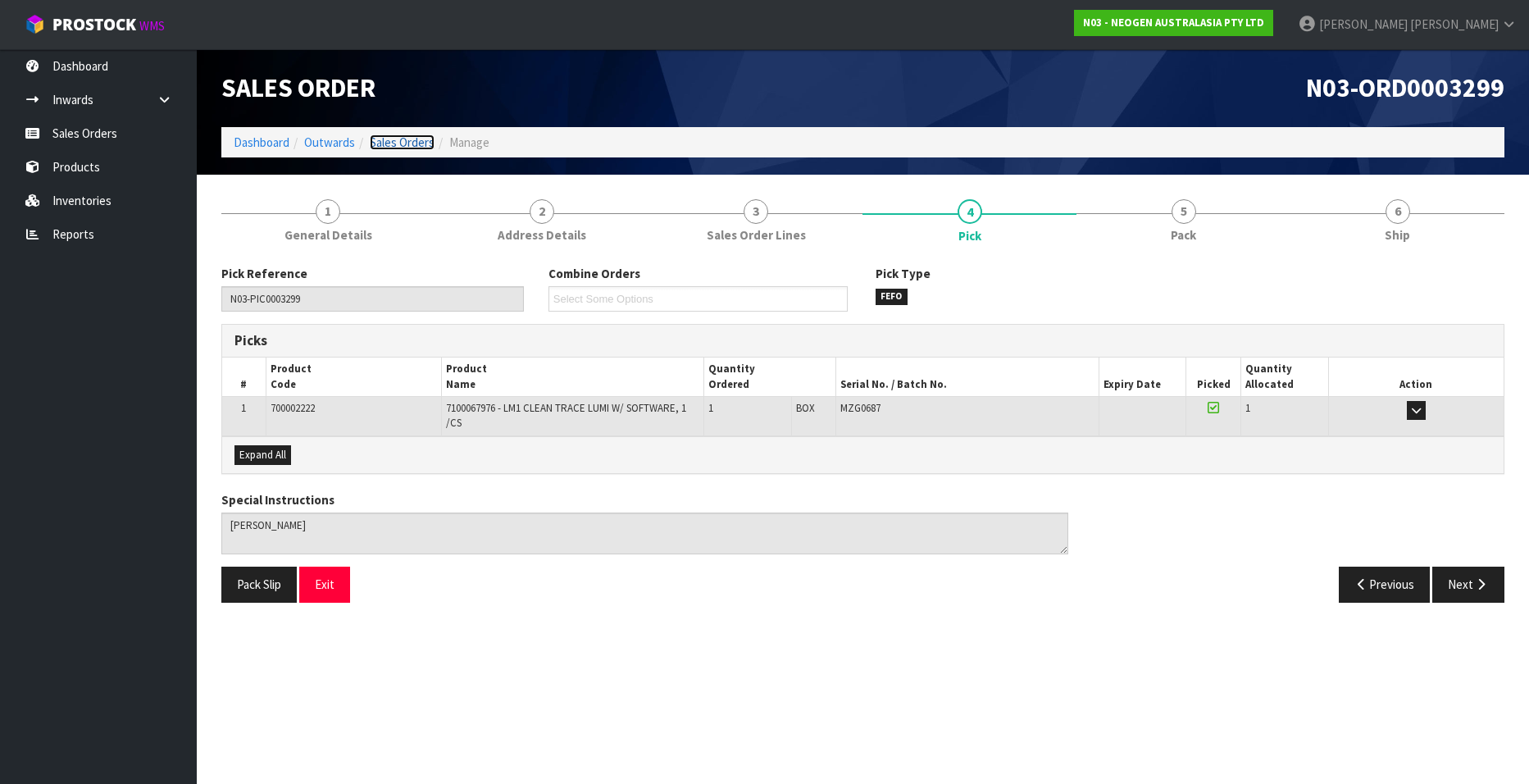
click at [427, 142] on link "Sales Orders" at bounding box center [402, 142] width 65 height 15
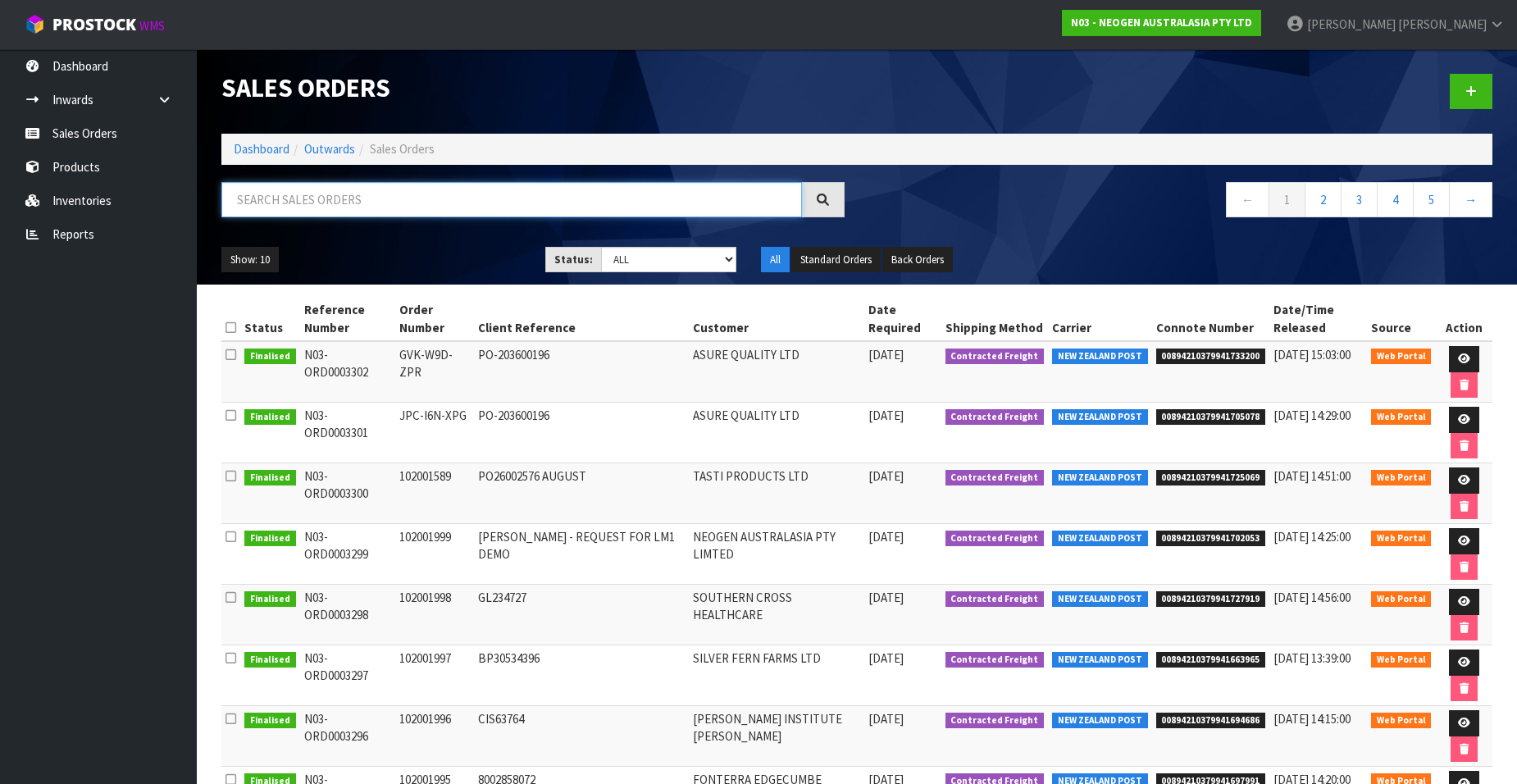
click at [319, 208] on input "text" at bounding box center [512, 199] width 580 height 35
paste input "102001589"
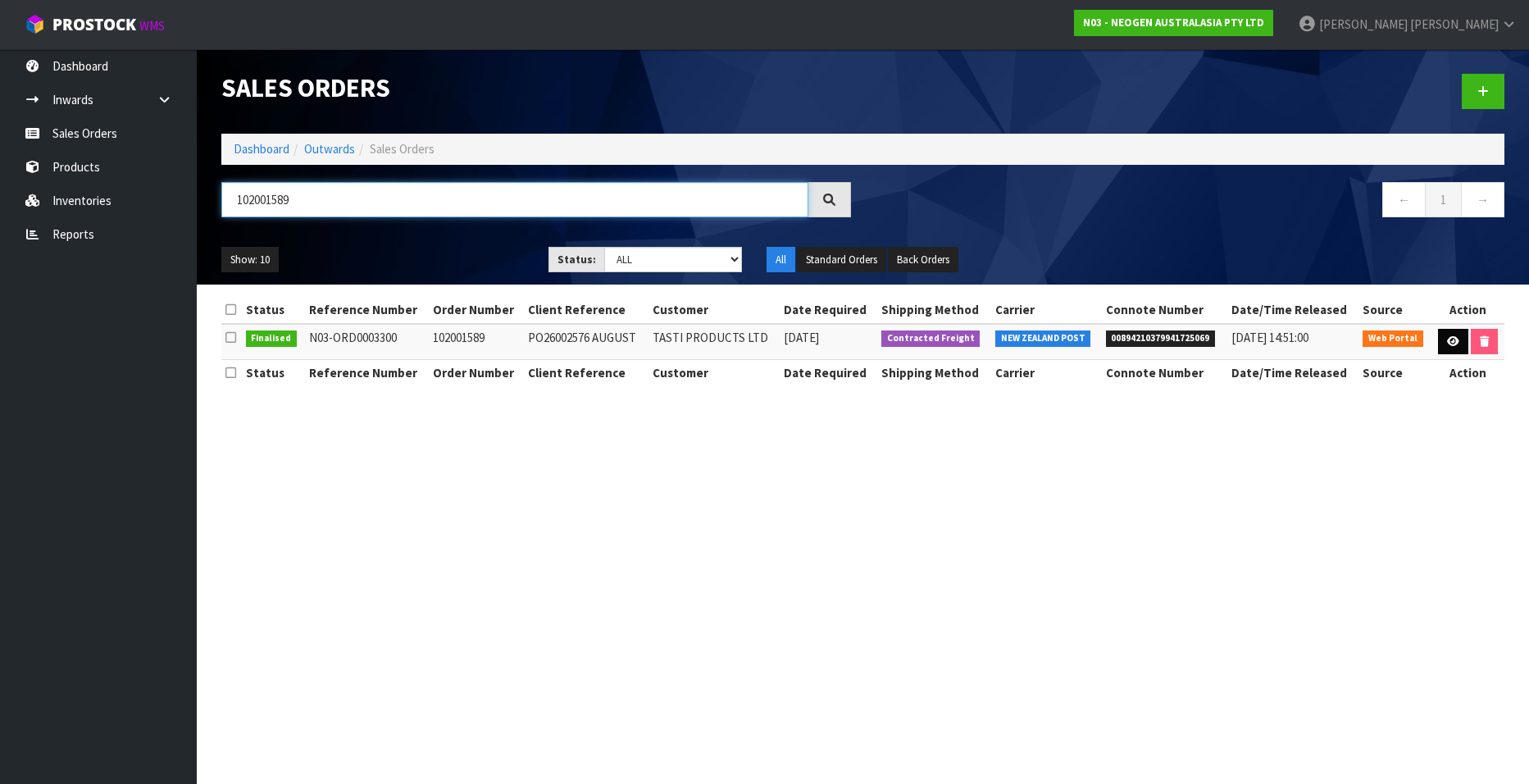
type input "102001589"
click at [1448, 339] on icon at bounding box center [1453, 342] width 12 height 10
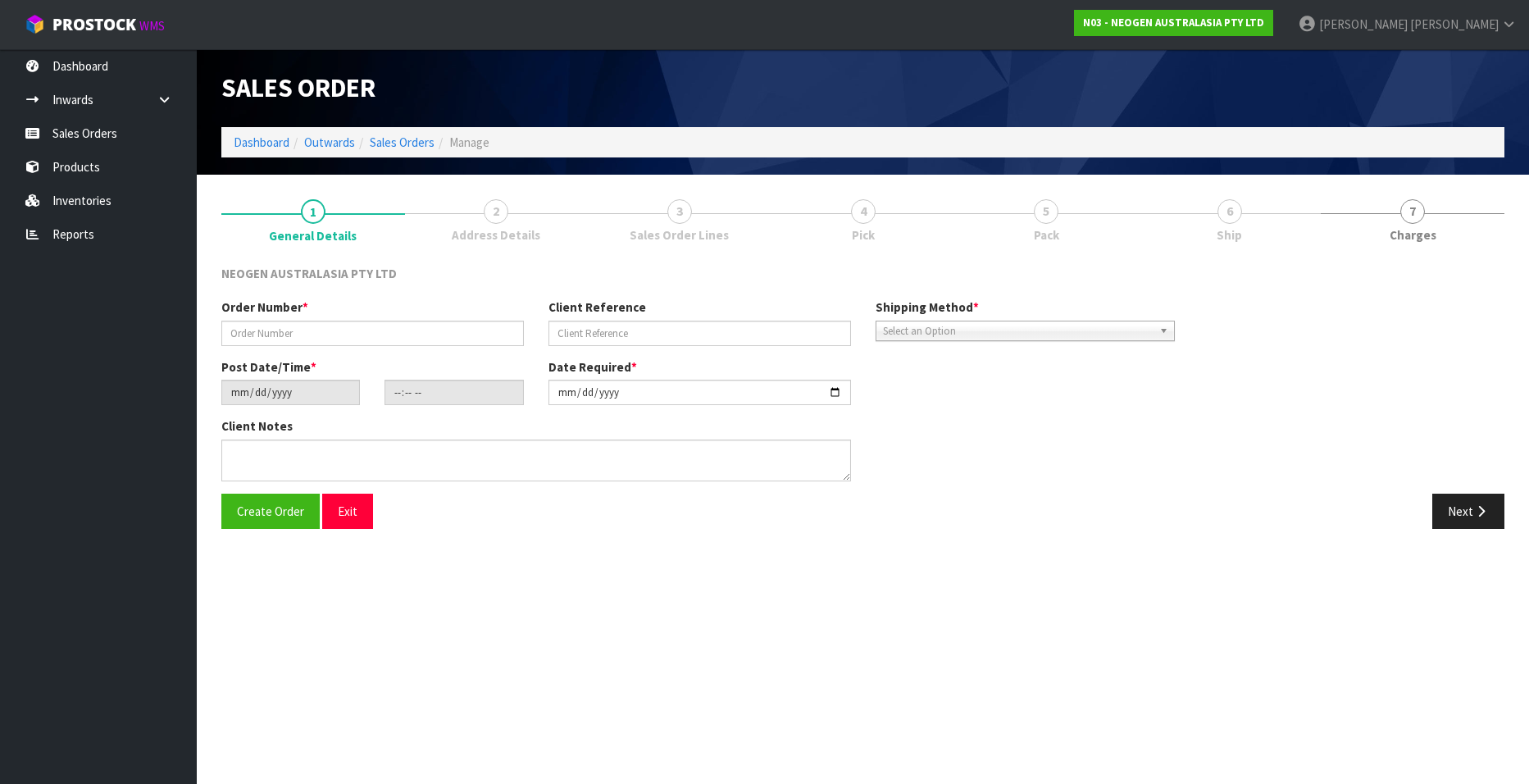
type input "102001589"
type input "PO26002576 AUGUST"
type input "[DATE]"
type input "11:20:00.000"
type input "[DATE]"
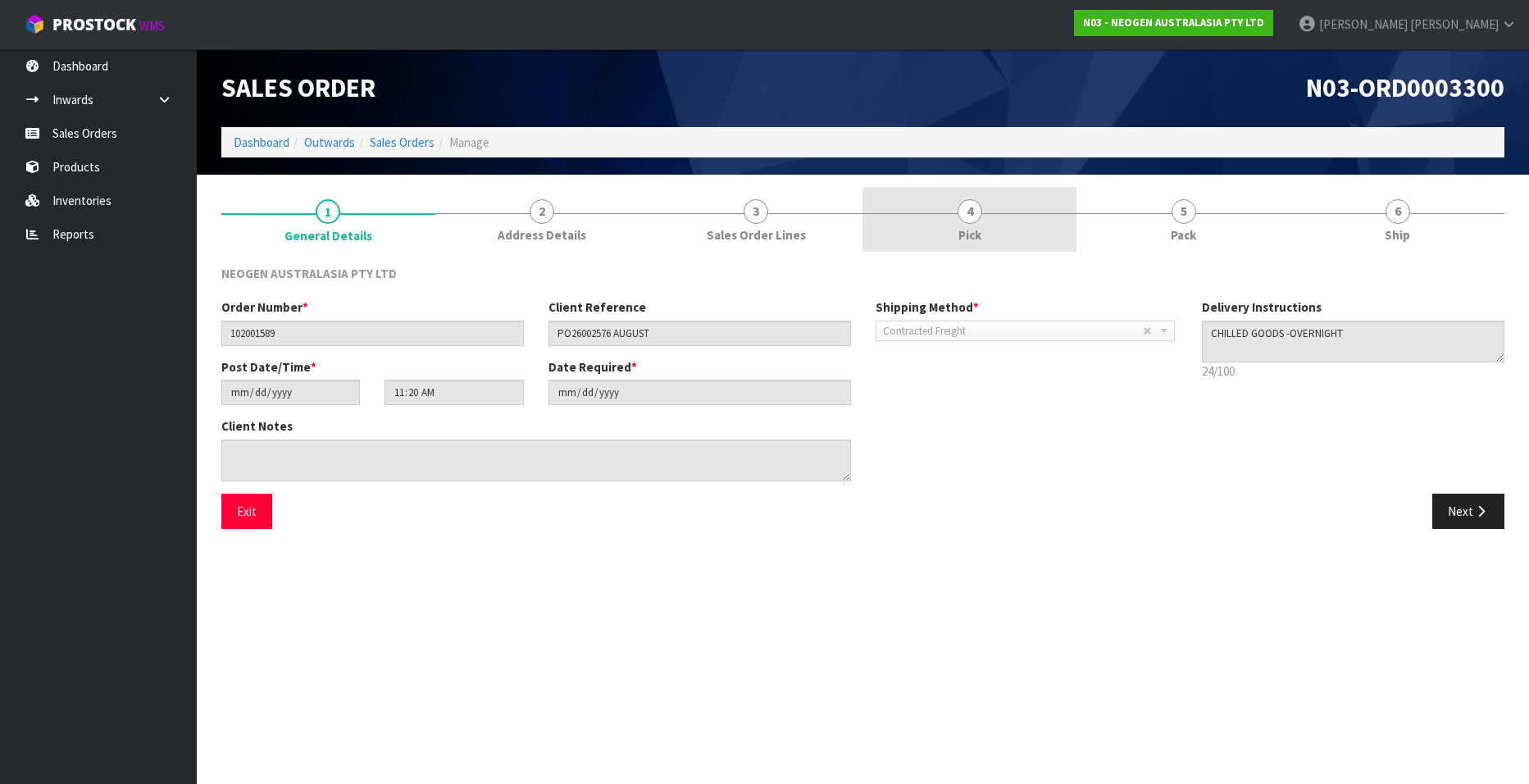
click at [978, 229] on span "Pick" at bounding box center [970, 235] width 23 height 17
